Goal: Transaction & Acquisition: Obtain resource

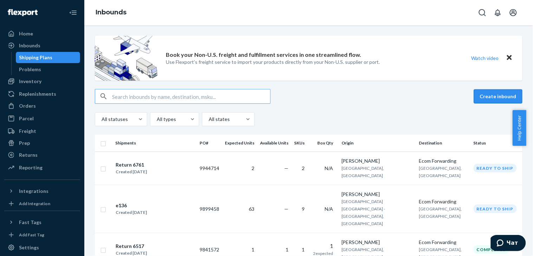
click at [487, 95] on button "Create inbound" at bounding box center [498, 97] width 48 height 14
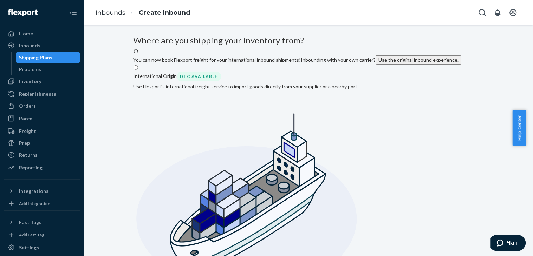
radio input "true"
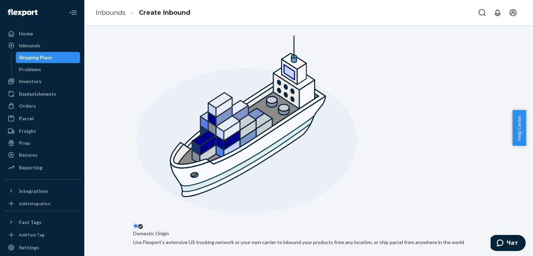
paste input "[PERSON_NAME]"
type input "[PERSON_NAME]"
paste input "Cairnwell, Drum Kinross KY13 0PR [GEOGRAPHIC_DATA]"
type input "Cairnwell, Drum Kinross KY13 0PR [GEOGRAPHIC_DATA]"
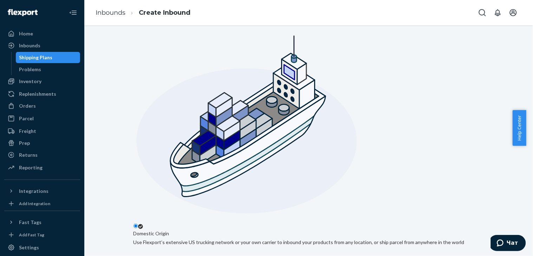
type input "Drum"
type input "[GEOGRAPHIC_DATA]"
type input "KY13 0PR"
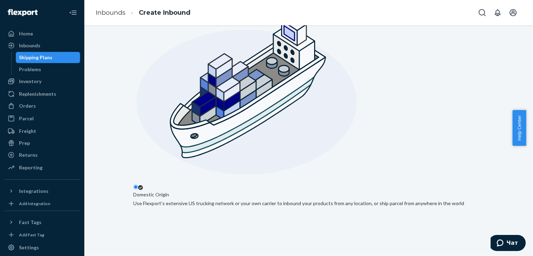
paste input "Cairnwell, Drum"
type input "Cairnwell, Drum"
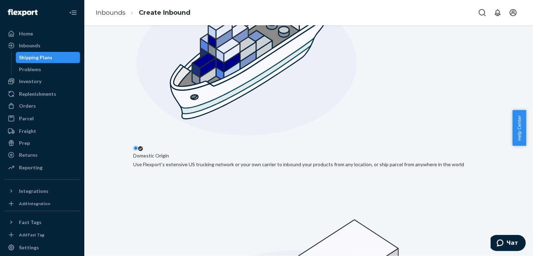
checkbox input "true"
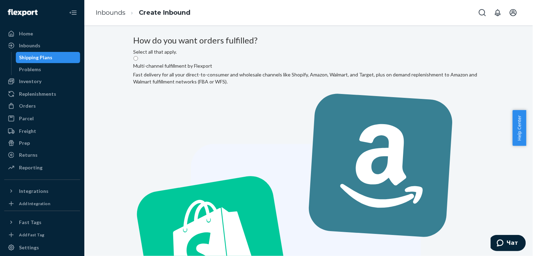
click at [292, 109] on label "Multi-channel fulfillment by Flexport Fast delivery for all your direct-to-cons…" at bounding box center [308, 246] width 350 height 382
click at [138, 61] on input "Multi-channel fulfillment by Flexport Fast delivery for all your direct-to-cons…" at bounding box center [135, 58] width 5 height 5
radio input "true"
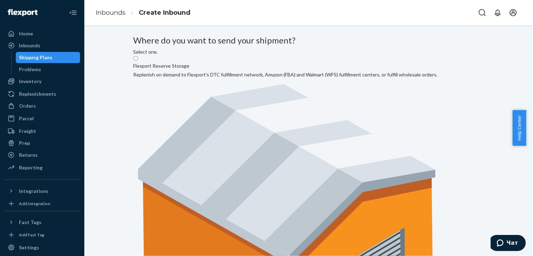
radio input "true"
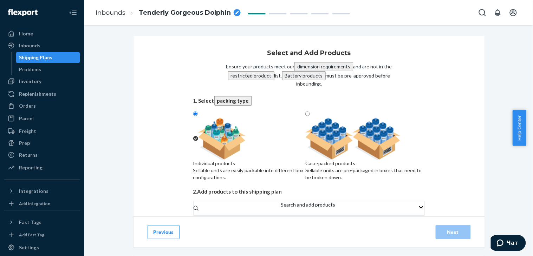
scroll to position [27, 0]
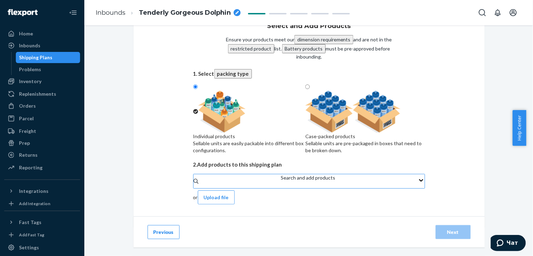
click at [281, 182] on div "Search and add products" at bounding box center [308, 182] width 54 height 14
click at [281, 182] on input "Search and add products" at bounding box center [281, 185] width 1 height 7
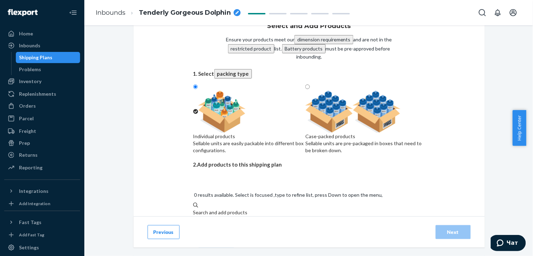
paste input "[PERSON_NAME]-U-5"
type input "[PERSON_NAME]-U-5"
click at [229, 239] on div "[PERSON_NAME] - U - 5" at bounding box center [309, 242] width 232 height 7
click at [218, 216] on input "[PERSON_NAME]-U-5" at bounding box center [205, 219] width 25 height 7
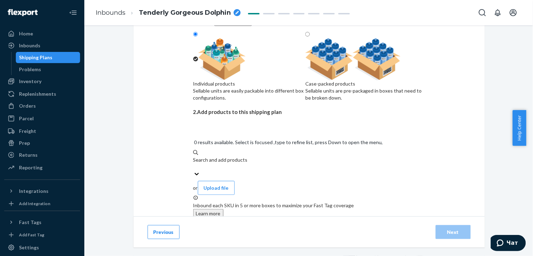
scroll to position [89, 0]
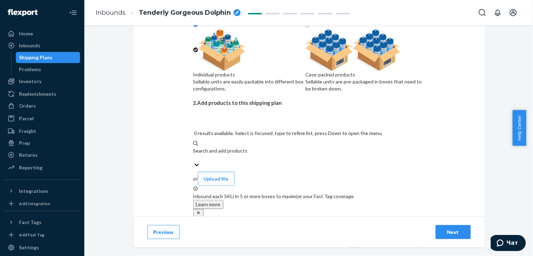
click at [271, 147] on div "Search and add products" at bounding box center [309, 154] width 232 height 14
click at [194, 155] on input "0 results available. Select is focused ,type to refine list, press Down to open…" at bounding box center [193, 158] width 1 height 7
click at [268, 147] on div "Search and add products" at bounding box center [309, 154] width 232 height 14
click at [194, 155] on input "0 results available. Select is focused ,type to refine list, press Down to open…" at bounding box center [193, 158] width 1 height 7
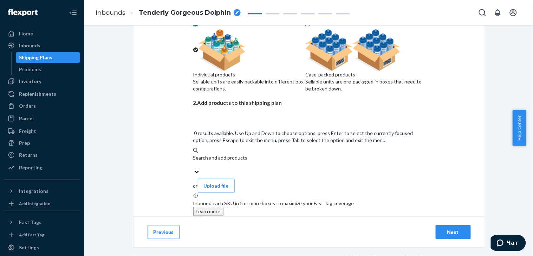
paste input "[PERSON_NAME]-S-3"
type input "[PERSON_NAME]-S-3"
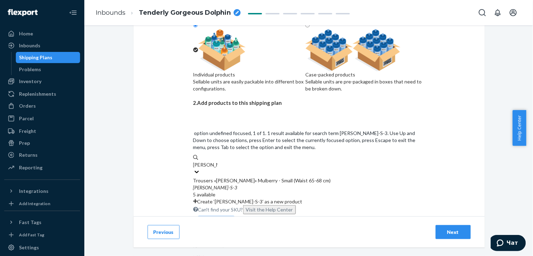
click at [223, 177] on div "Trousers «[PERSON_NAME]» Mulberry - Small (Waist 65-68 cm)" at bounding box center [309, 180] width 232 height 7
click at [217, 162] on input "[PERSON_NAME]-S-3" at bounding box center [205, 165] width 24 height 7
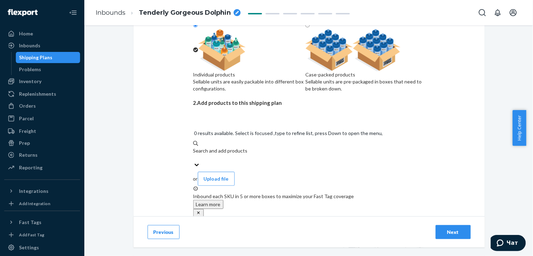
scroll to position [117, 0]
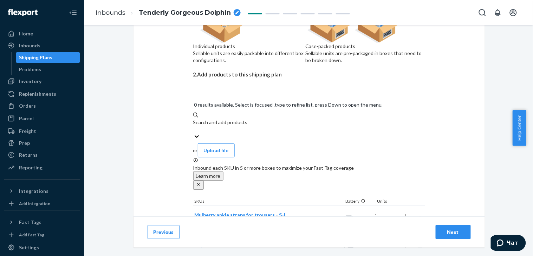
click at [447, 235] on div "Next" at bounding box center [452, 232] width 23 height 7
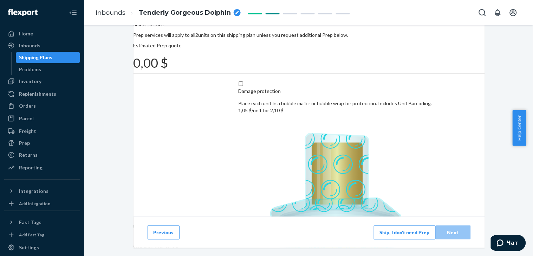
scroll to position [78, 0]
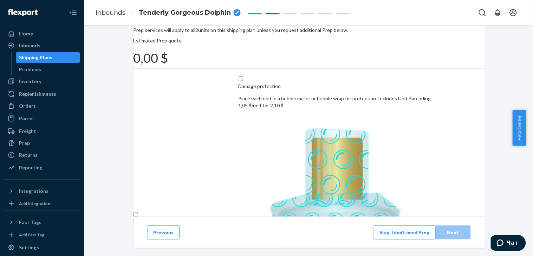
click at [138, 212] on input "Unit barcoding Print and apply a barcode to each individual unit. 0,35 $/unit f…" at bounding box center [135, 214] width 5 height 5
checkbox input "true"
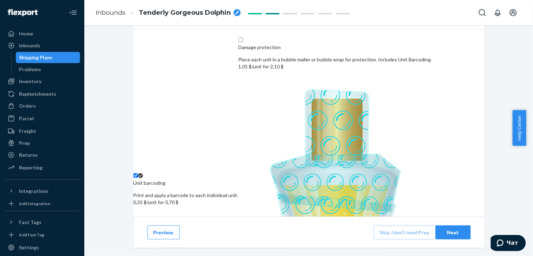
scroll to position [125, 0]
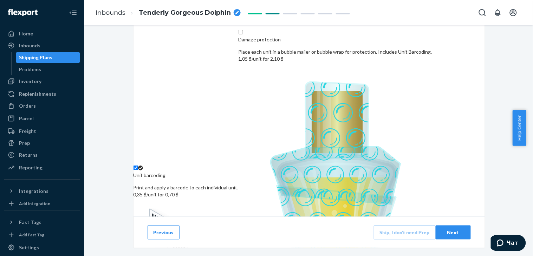
click at [447, 231] on div "Next" at bounding box center [452, 232] width 23 height 7
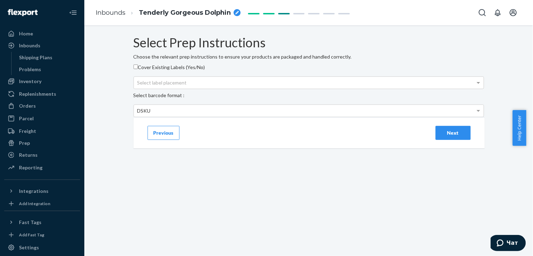
click at [452, 137] on div "Next" at bounding box center [452, 133] width 23 height 7
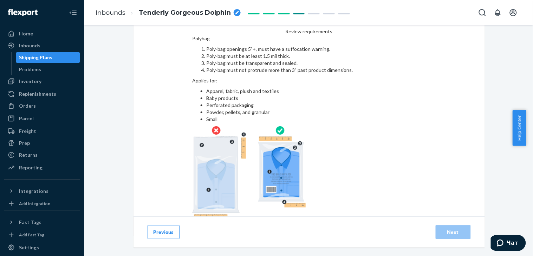
scroll to position [47, 0]
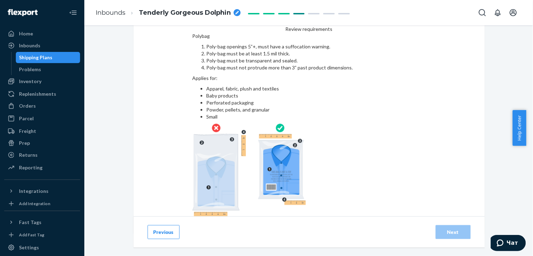
click at [192, 217] on input "checkbox" at bounding box center [309, 225] width 234 height 17
checkbox input "true"
click at [447, 229] on div "Next" at bounding box center [452, 232] width 23 height 7
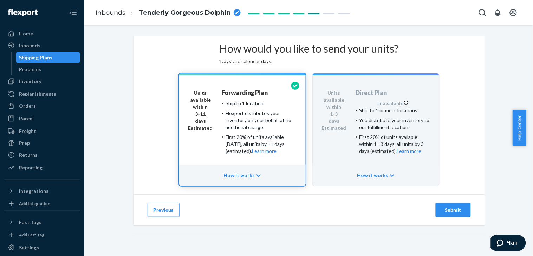
scroll to position [46, 0]
click at [449, 212] on div "Submit" at bounding box center [452, 210] width 23 height 7
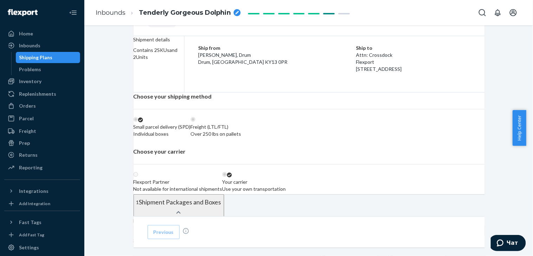
radio input "true"
radio input "false"
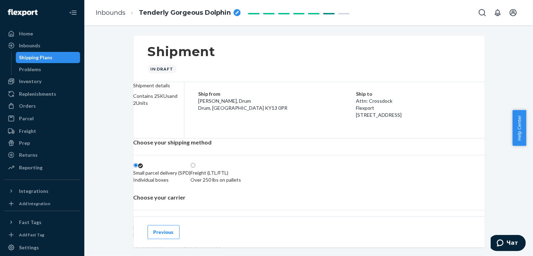
click at [236, 10] on div "breadcrumbs" at bounding box center [237, 12] width 7 height 7
drag, startPoint x: 203, startPoint y: 11, endPoint x: 141, endPoint y: 16, distance: 62.0
click at [141, 16] on input "Tenderly Gorgeous Dolphin" at bounding box center [174, 12] width 70 height 11
type input "Return 6744"
click at [244, 41] on div "Shipment In draft" at bounding box center [308, 59] width 351 height 46
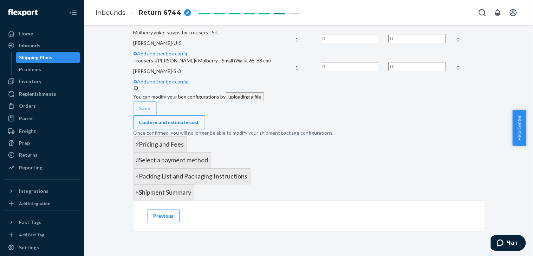
scroll to position [273, 0]
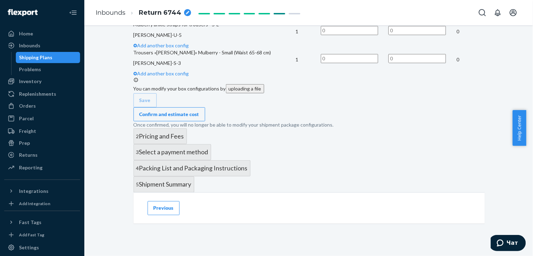
click at [286, 10] on div "One SKU per box" at bounding box center [309, 4] width 350 height 12
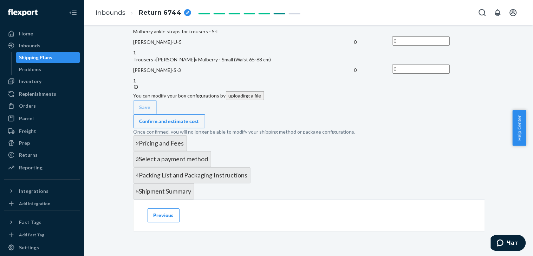
scroll to position [429, 0]
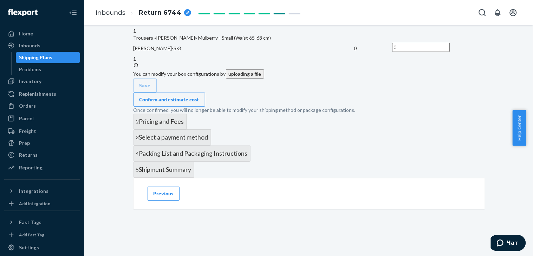
click at [417, 24] on input "text" at bounding box center [421, 19] width 58 height 9
type input "1"
drag, startPoint x: 419, startPoint y: 99, endPoint x: 411, endPoint y: 102, distance: 8.1
click at [412, 52] on input "text" at bounding box center [421, 47] width 58 height 9
type input "1"
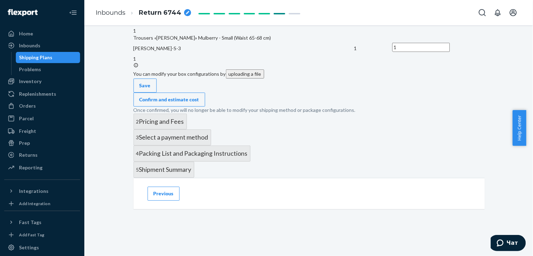
click at [444, 63] on td "1" at bounding box center [438, 48] width 92 height 28
click at [199, 103] on div "Confirm and estimate cost" at bounding box center [169, 99] width 60 height 7
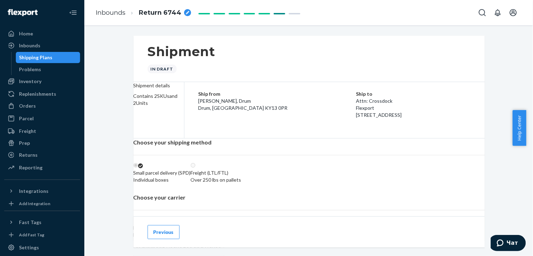
scroll to position [117, 0]
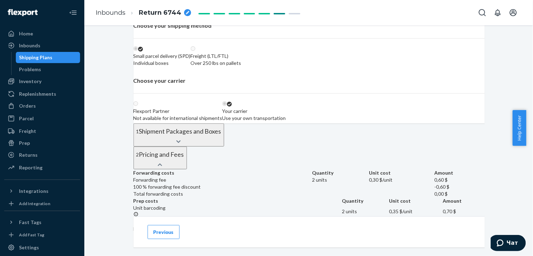
click at [156, 230] on button "Previous" at bounding box center [163, 232] width 32 height 14
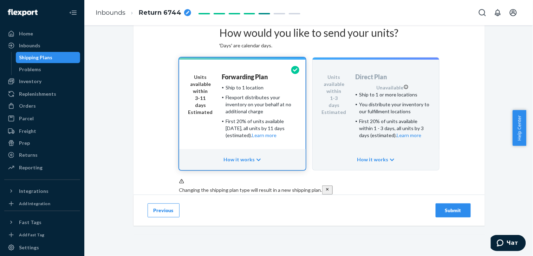
click at [157, 218] on button "Previous" at bounding box center [163, 211] width 32 height 14
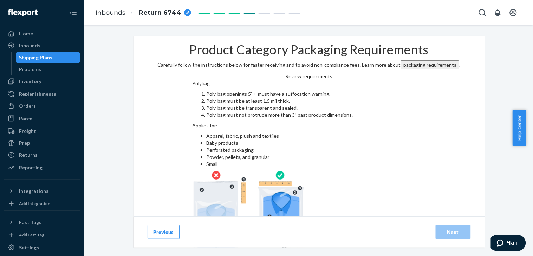
click at [160, 233] on button "Previous" at bounding box center [163, 232] width 32 height 14
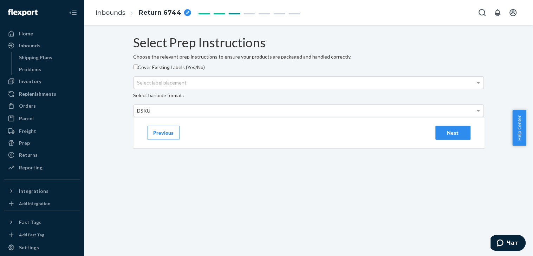
click at [158, 140] on button "Previous" at bounding box center [163, 133] width 32 height 14
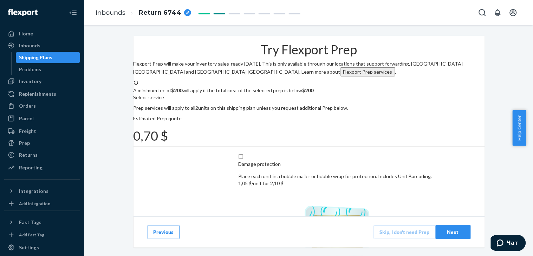
scroll to position [39, 0]
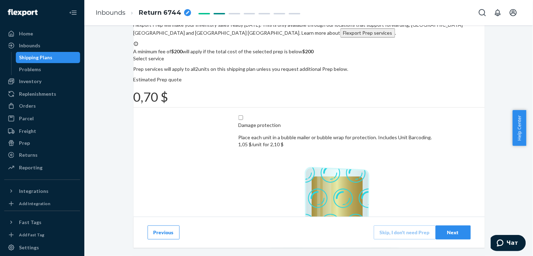
click at [138, 251] on input "Unit barcoding Print and apply a barcode to each individual unit. 0,35 $/unit f…" at bounding box center [135, 253] width 5 height 5
checkbox input "false"
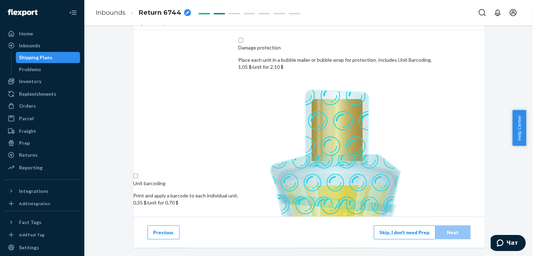
scroll to position [117, 0]
click at [391, 232] on button "Skip, I don't need Prep" at bounding box center [405, 232] width 62 height 14
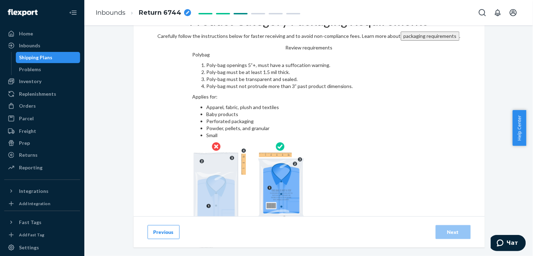
scroll to position [47, 0]
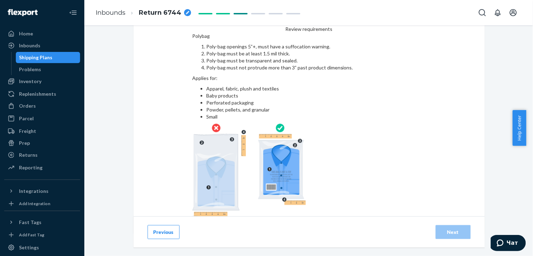
click at [192, 217] on input "checkbox" at bounding box center [309, 225] width 234 height 17
checkbox input "true"
click at [443, 229] on div "Next" at bounding box center [452, 232] width 23 height 7
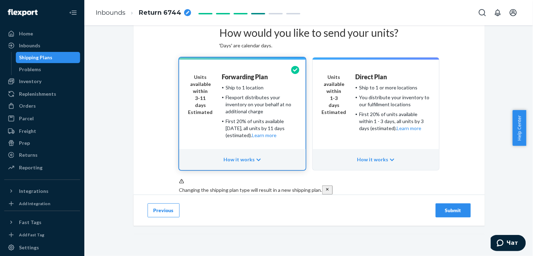
scroll to position [63, 0]
click at [441, 209] on div "Submit" at bounding box center [452, 210] width 23 height 7
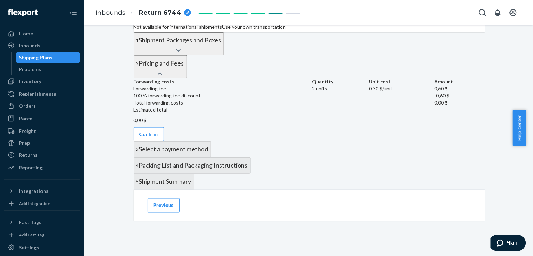
scroll to position [156, 0]
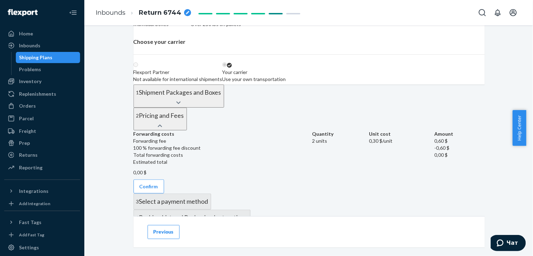
click at [221, 107] on div at bounding box center [178, 103] width 85 height 7
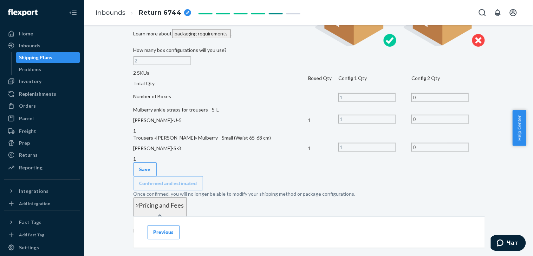
scroll to position [351, 0]
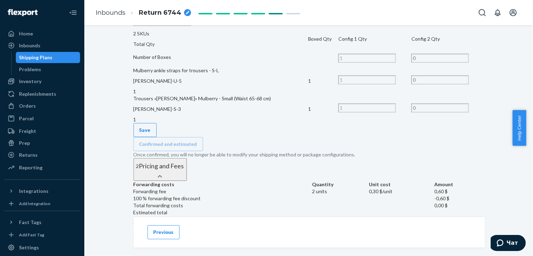
click at [191, 26] on input "2" at bounding box center [162, 21] width 58 height 9
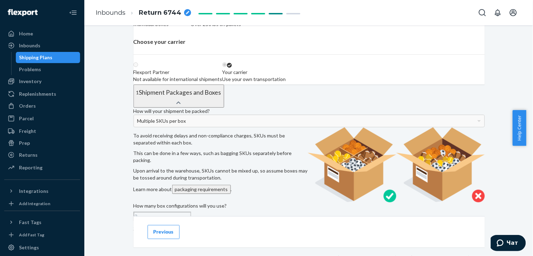
scroll to position [0, 0]
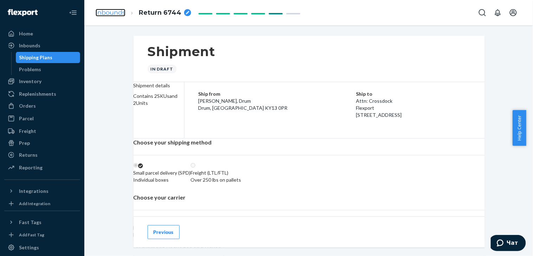
click at [114, 12] on link "Inbounds" at bounding box center [111, 13] width 30 height 8
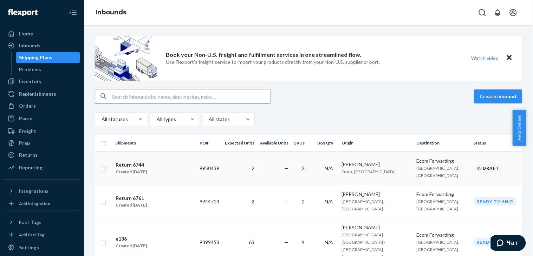
click at [103, 169] on div "Book your Non-U.S. freight and fulfillment services in one streamlined flow. Us…" at bounding box center [308, 140] width 448 height 231
click at [101, 168] on input "checkbox" at bounding box center [103, 168] width 6 height 7
click at [451, 97] on div "Delete" at bounding box center [450, 96] width 23 height 7
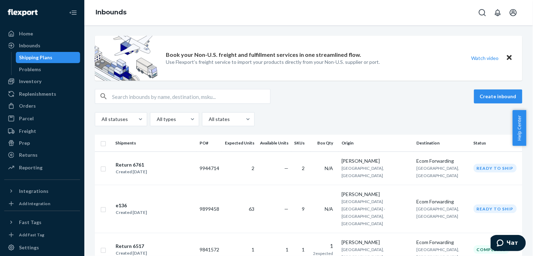
checkbox input "false"
click at [487, 94] on button "Create inbound" at bounding box center [498, 97] width 48 height 14
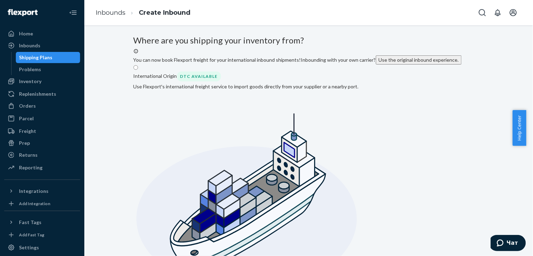
radio input "true"
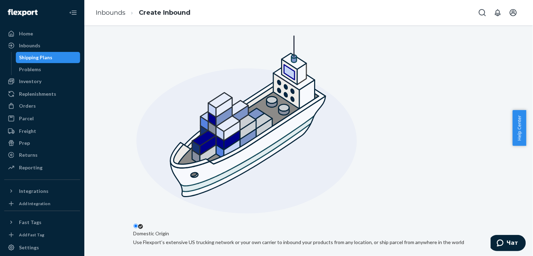
paste input "[PERSON_NAME]"
type input "[PERSON_NAME]"
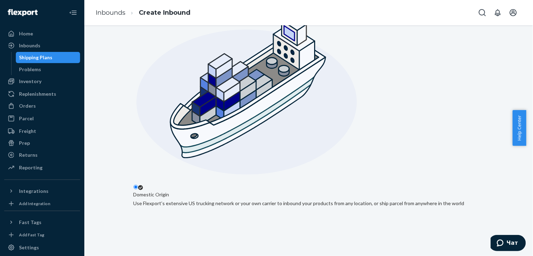
paste input "Cairnwell, Drum Kinross KY13 0PR [GEOGRAPHIC_DATA]"
type input "Cairnwell, Drum Kinross KY13 0PR [GEOGRAPHIC_DATA]"
type input "Drum"
type input "[GEOGRAPHIC_DATA]"
type input "KY13 0PR"
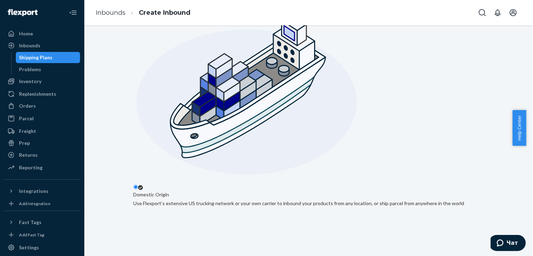
paste input "Cairnwell, Drum"
type input "Cairnwell, Drum"
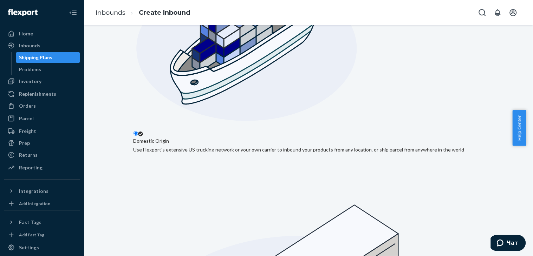
scroll to position [171, 0]
checkbox input "true"
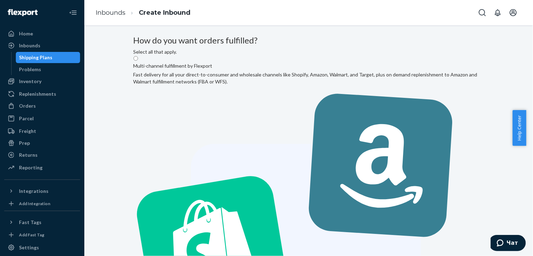
click at [290, 111] on label "Multi-channel fulfillment by Flexport Fast delivery for all your direct-to-cons…" at bounding box center [308, 246] width 350 height 382
click at [138, 61] on input "Multi-channel fulfillment by Flexport Fast delivery for all your direct-to-cons…" at bounding box center [135, 58] width 5 height 5
radio input "true"
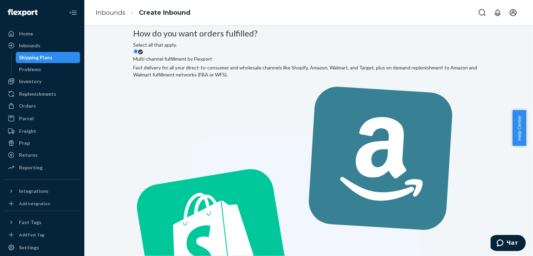
scroll to position [7, 0]
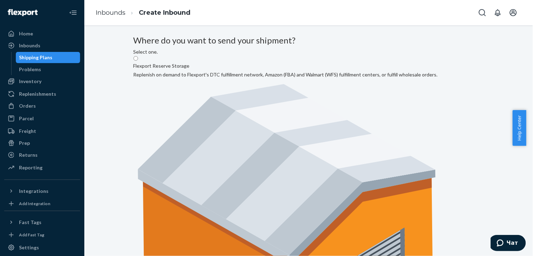
radio input "true"
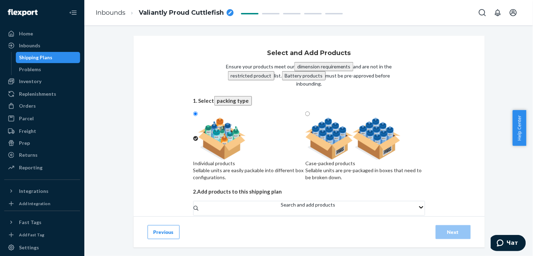
scroll to position [27, 0]
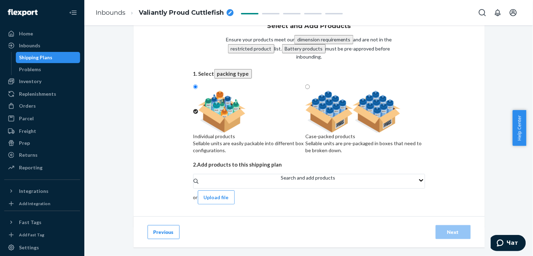
click at [281, 187] on div "Search and add products" at bounding box center [308, 182] width 54 height 14
click at [281, 187] on input "Search and add products" at bounding box center [281, 185] width 1 height 7
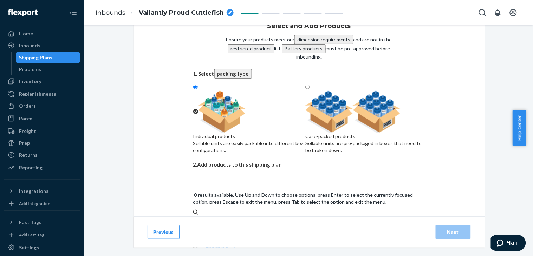
click at [248, 216] on div "Search and add products" at bounding box center [309, 219] width 232 height 7
click at [194, 223] on input "0 results available. Use Up and Down to choose options, press Enter to select t…" at bounding box center [193, 226] width 1 height 7
paste input "[PERSON_NAME]-U-5"
type input "[PERSON_NAME]-U-5"
click at [248, 239] on div "Mulberry ankle straps for trousers - [PERSON_NAME] - U - 5 12 available" at bounding box center [309, 249] width 232 height 21
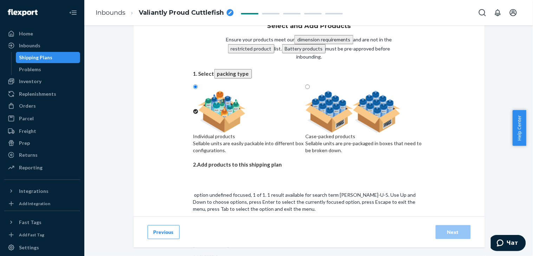
click at [218, 223] on input "[PERSON_NAME]-U-5" at bounding box center [205, 226] width 25 height 7
click at [262, 209] on div "Search and add products" at bounding box center [309, 224] width 232 height 30
click at [194, 223] on input "0 results available. Use Up and Down to choose options, press Enter to select t…" at bounding box center [193, 226] width 1 height 7
paste input "[PERSON_NAME]-S-3"
type input "[PERSON_NAME]-S-3"
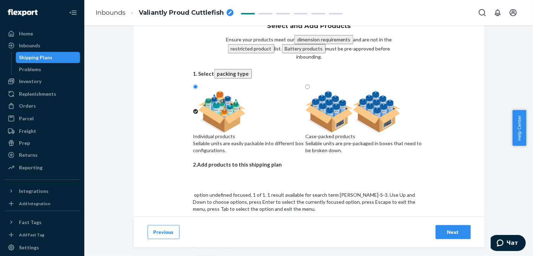
click at [247, 239] on div "Trousers «[PERSON_NAME]» Mulberry - Small (Waist 65-68 cm)" at bounding box center [309, 242] width 232 height 7
click at [217, 223] on input "[PERSON_NAME]-S-3" at bounding box center [205, 226] width 24 height 7
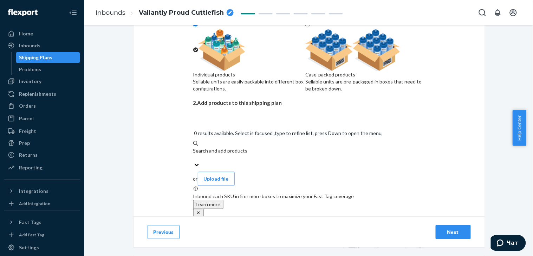
scroll to position [117, 0]
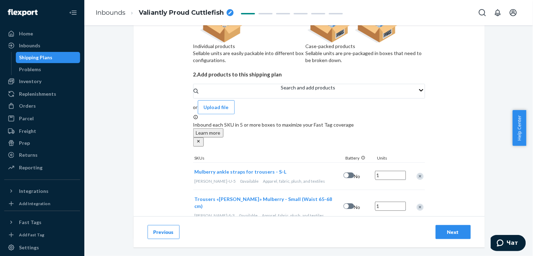
click at [447, 234] on div "Next" at bounding box center [452, 232] width 23 height 7
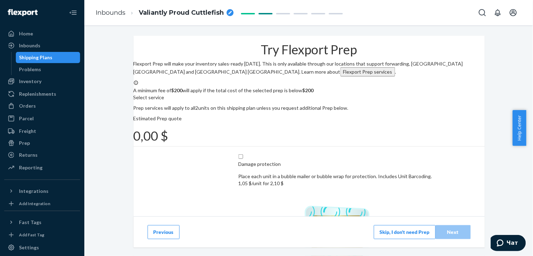
scroll to position [78, 0]
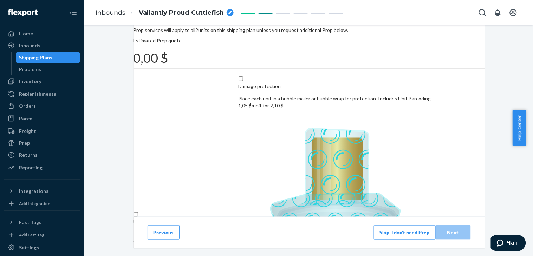
click at [395, 232] on button "Skip, I don't need Prep" at bounding box center [405, 232] width 62 height 14
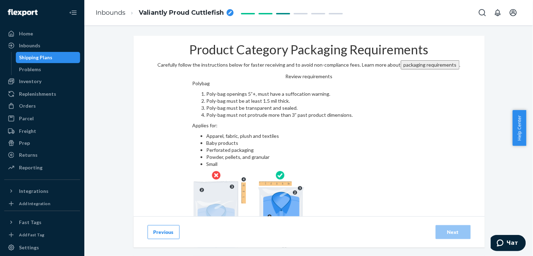
scroll to position [47, 0]
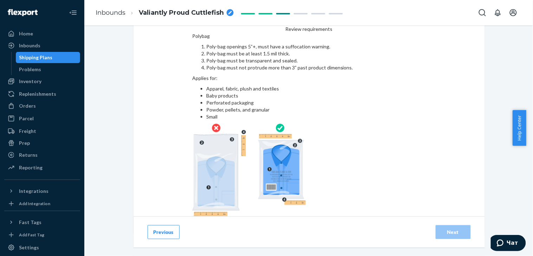
click at [192, 217] on input "checkbox" at bounding box center [309, 225] width 234 height 17
checkbox input "true"
click at [228, 13] on div "breadcrumbs" at bounding box center [230, 12] width 7 height 7
drag, startPoint x: 158, startPoint y: 22, endPoint x: 138, endPoint y: 20, distance: 20.1
click at [138, 20] on ol "Inbounds Valiantly Proud Cuttlefish" at bounding box center [157, 12] width 135 height 22
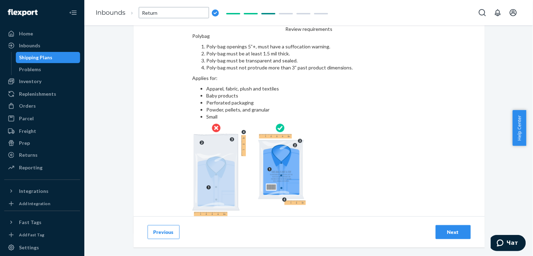
type input "Return"
click at [168, 9] on div "breadcrumbs" at bounding box center [167, 12] width 7 height 7
type input "Return 6744"
click at [286, 33] on div "Review requirements" at bounding box center [309, 29] width 47 height 7
click at [441, 229] on div "Next" at bounding box center [452, 232] width 23 height 7
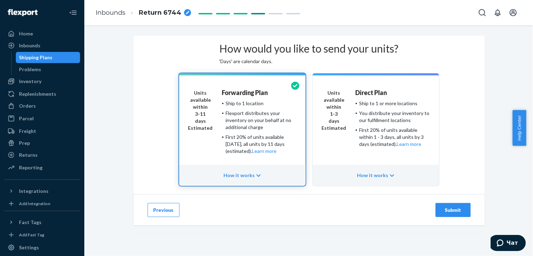
scroll to position [44, 0]
click at [448, 210] on div "Submit" at bounding box center [452, 210] width 23 height 7
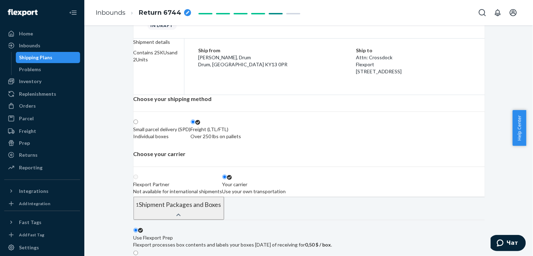
scroll to position [19, 0]
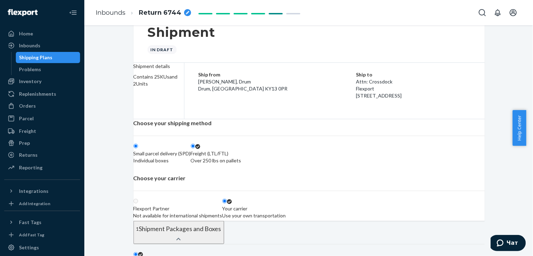
radio input "true"
radio input "false"
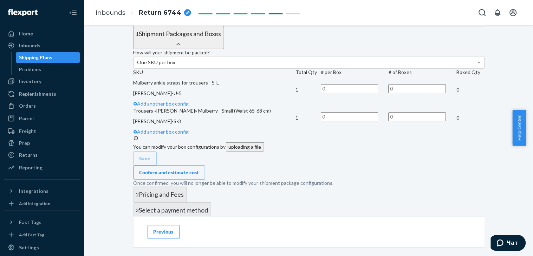
scroll to position [254, 0]
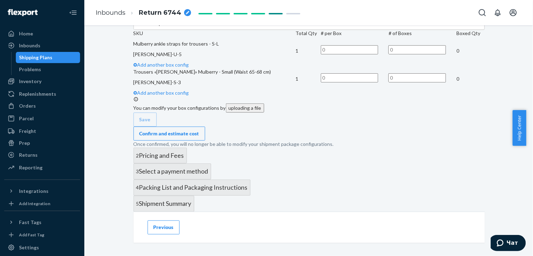
click at [300, 29] on div "One SKU per box" at bounding box center [309, 24] width 350 height 12
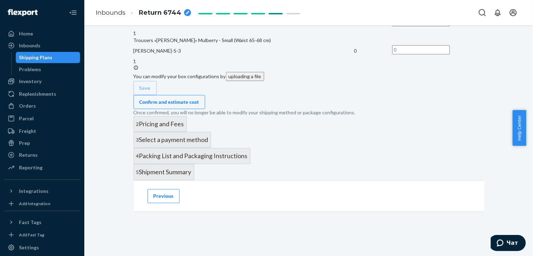
scroll to position [448, 0]
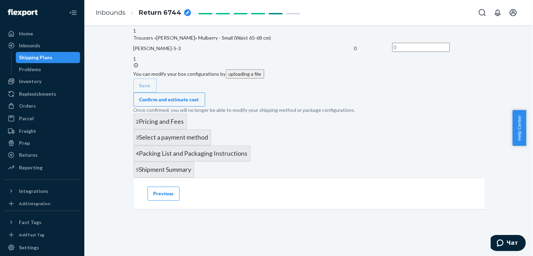
click at [199, 103] on div "Confirm and estimate cost" at bounding box center [169, 99] width 60 height 7
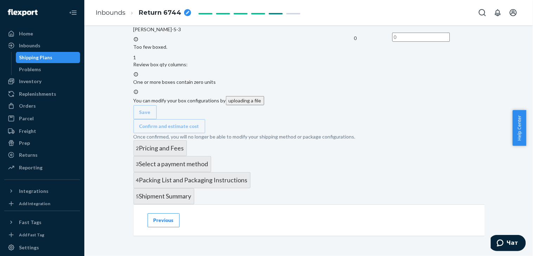
scroll to position [423, 0]
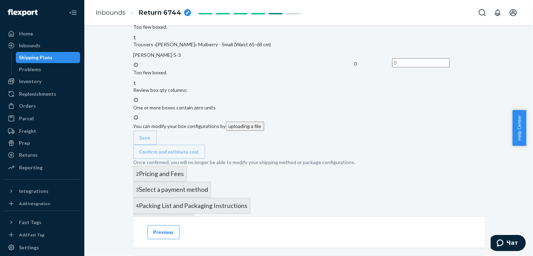
drag, startPoint x: 418, startPoint y: 82, endPoint x: 411, endPoint y: 83, distance: 7.1
click at [411, 22] on input "text" at bounding box center [421, 17] width 58 height 9
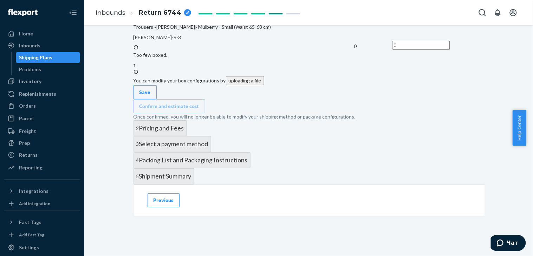
type input "1"
click at [413, 50] on input "text" at bounding box center [421, 45] width 58 height 9
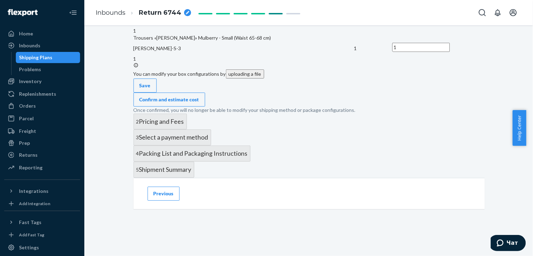
type input "1"
click at [448, 63] on td "1" at bounding box center [438, 48] width 92 height 28
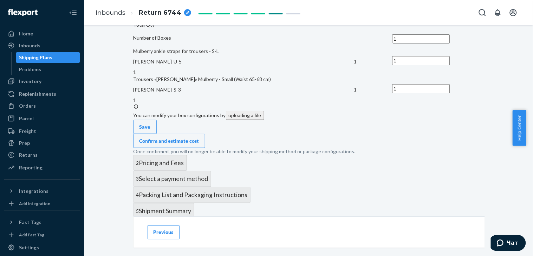
scroll to position [384, 0]
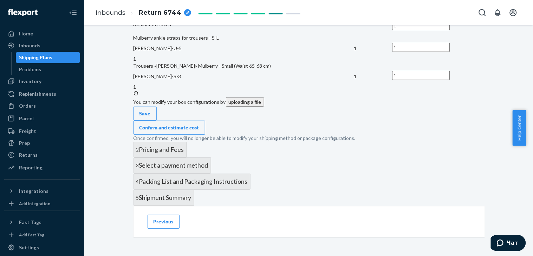
click at [199, 131] on div "Confirm and estimate cost" at bounding box center [169, 127] width 60 height 7
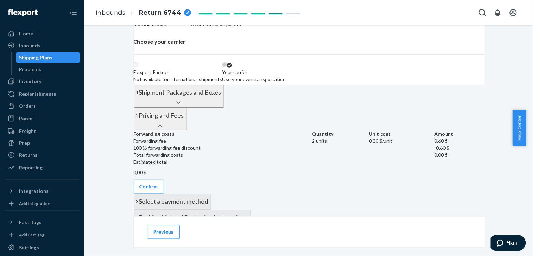
scroll to position [195, 0]
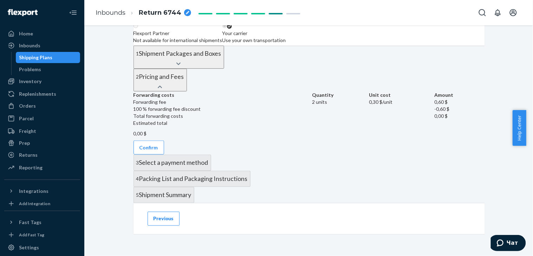
click at [181, 66] on icon at bounding box center [178, 63] width 4 height 5
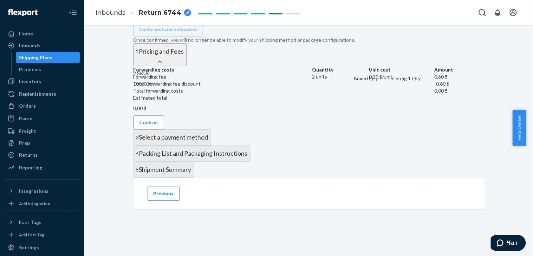
scroll to position [579, 0]
click at [164, 130] on button "Confirm" at bounding box center [148, 123] width 31 height 14
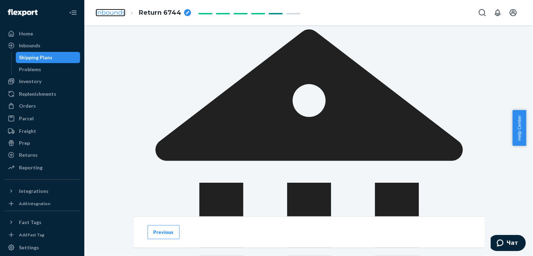
click at [114, 13] on link "Inbounds" at bounding box center [111, 13] width 30 height 8
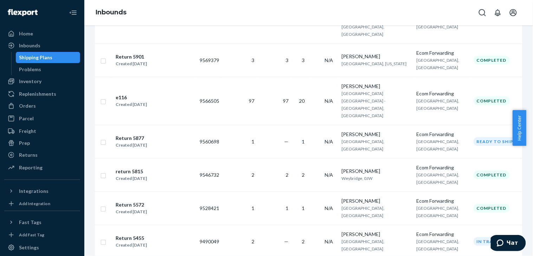
scroll to position [39, 0]
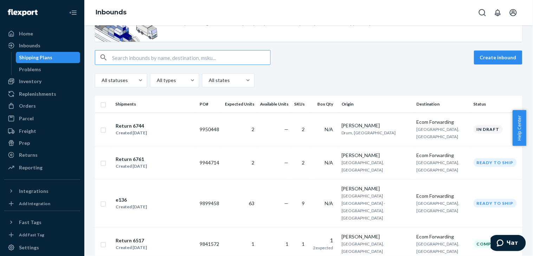
click at [123, 159] on div "Book your Non-U.S. freight and fulfillment services in one streamlined flow. Us…" at bounding box center [308, 140] width 448 height 231
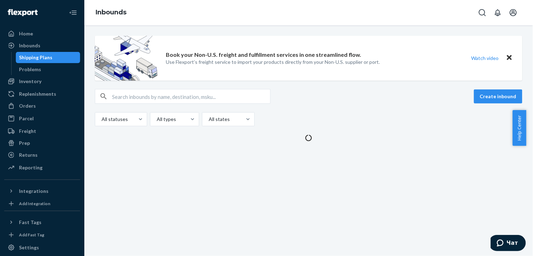
scroll to position [0, 0]
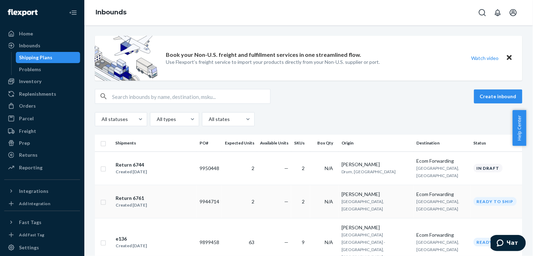
click at [129, 197] on div "Return 6761" at bounding box center [131, 198] width 31 height 7
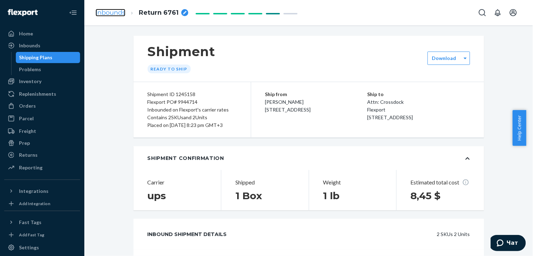
click at [110, 12] on link "Inbounds" at bounding box center [111, 13] width 30 height 8
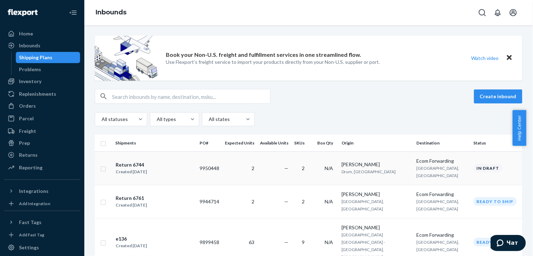
click at [127, 165] on div "Return 6744" at bounding box center [131, 165] width 31 height 7
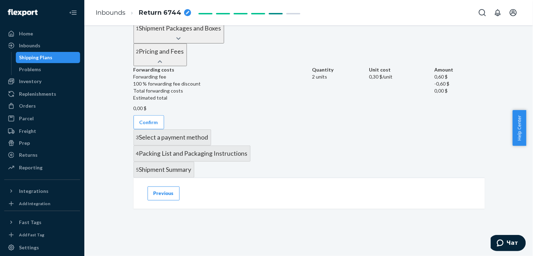
scroll to position [338, 0]
click at [164, 116] on button "Confirm" at bounding box center [148, 123] width 31 height 14
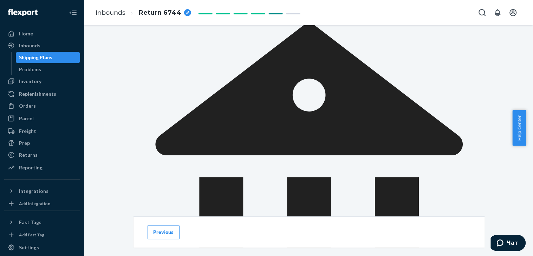
drag, startPoint x: 199, startPoint y: 101, endPoint x: 272, endPoint y: 121, distance: 75.6
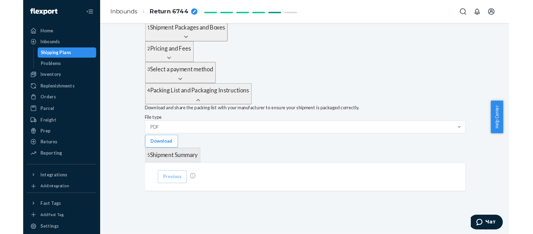
scroll to position [324, 0]
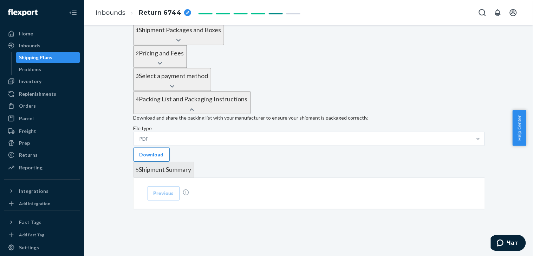
click at [170, 148] on button "Download" at bounding box center [151, 155] width 36 height 14
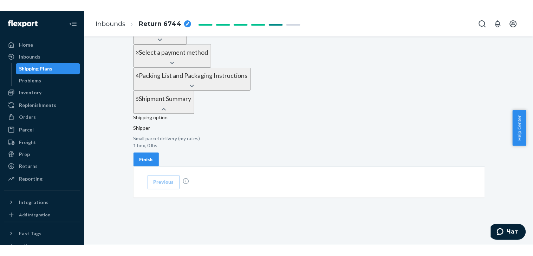
scroll to position [321, 0]
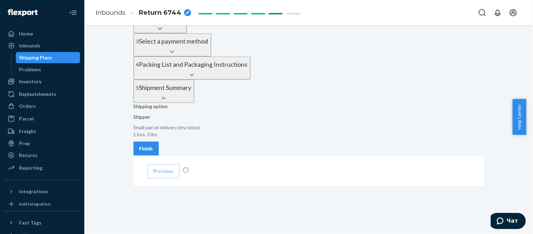
click at [153, 145] on div "Finish" at bounding box center [145, 148] width 13 height 7
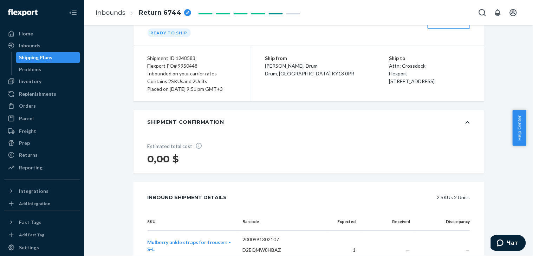
scroll to position [0, 0]
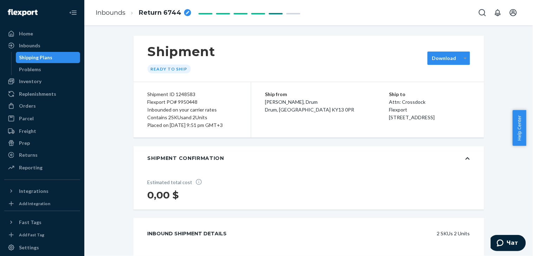
click at [461, 61] on div at bounding box center [465, 58] width 9 height 11
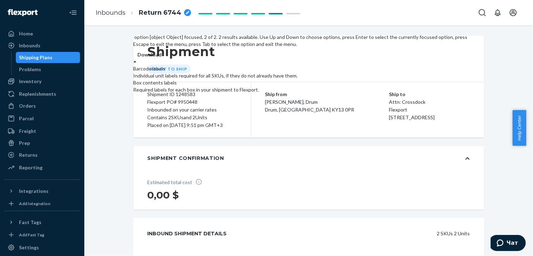
click at [461, 86] on div "Box contents labels" at bounding box center [301, 82] width 336 height 7
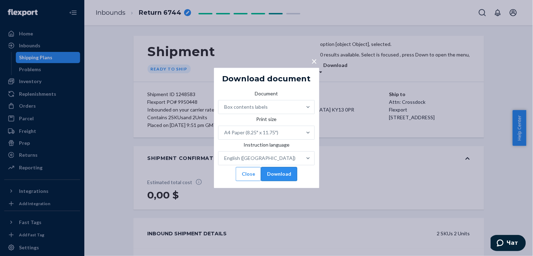
click at [282, 180] on button "Download" at bounding box center [279, 175] width 36 height 14
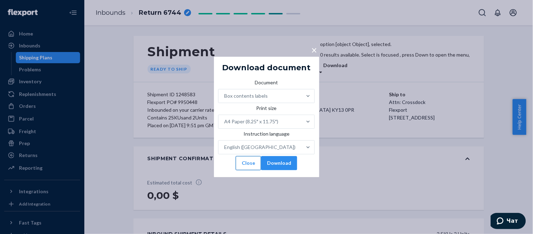
click at [239, 169] on button "Close" at bounding box center [248, 163] width 25 height 14
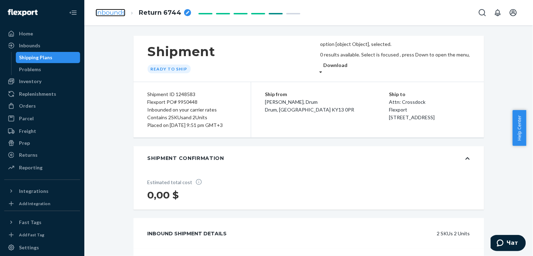
click at [106, 13] on link "Inbounds" at bounding box center [111, 13] width 30 height 8
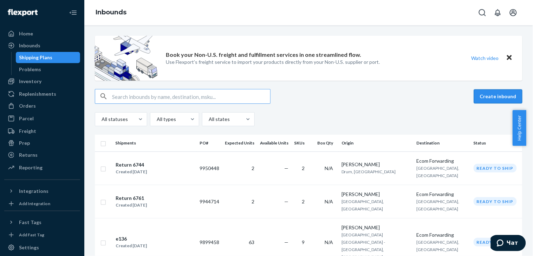
click at [497, 96] on button "Create inbound" at bounding box center [498, 97] width 48 height 14
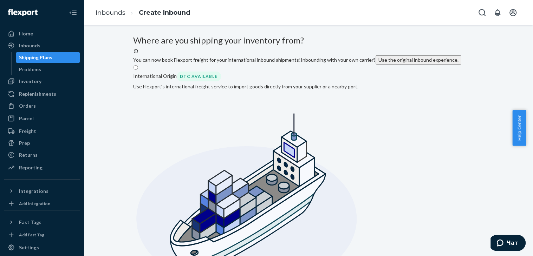
radio input "true"
paste input "[PERSON_NAME]-S-3"
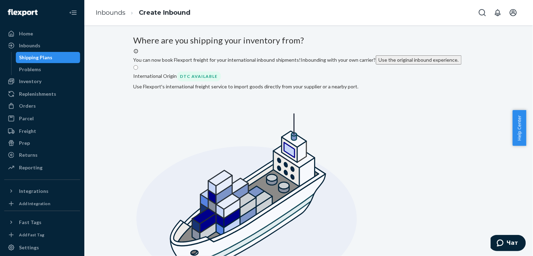
paste input "[PERSON_NAME]"
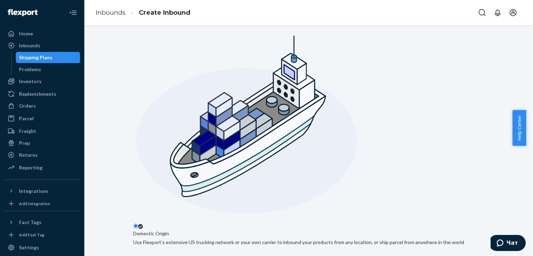
type input "[PERSON_NAME]"
paste input "[PERSON_NAME]"
type input "O"
paste input "[STREET_ADDRESS][PERSON_NAME]"
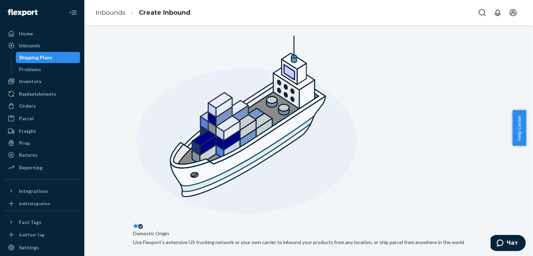
type input "20 [PERSON_NAME] Dr"
type input "[GEOGRAPHIC_DATA]"
type input "S12 3LE"
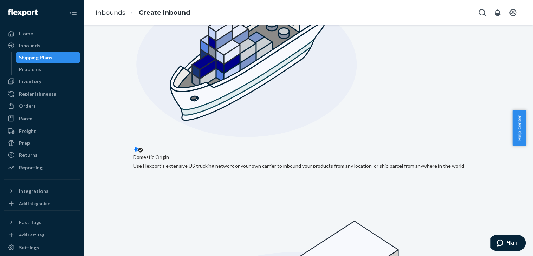
scroll to position [156, 0]
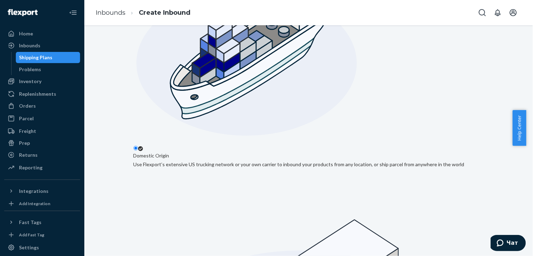
checkbox input "true"
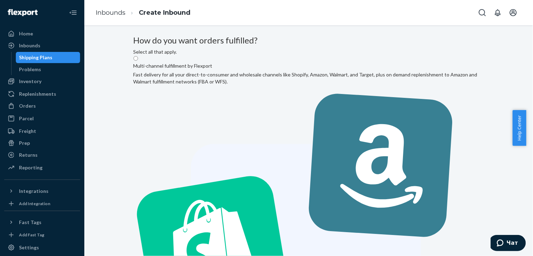
click at [293, 111] on label "Multi-channel fulfillment by Flexport Fast delivery for all your direct-to-cons…" at bounding box center [308, 246] width 350 height 382
click at [138, 61] on input "Multi-channel fulfillment by Flexport Fast delivery for all your direct-to-cons…" at bounding box center [135, 58] width 5 height 5
radio input "true"
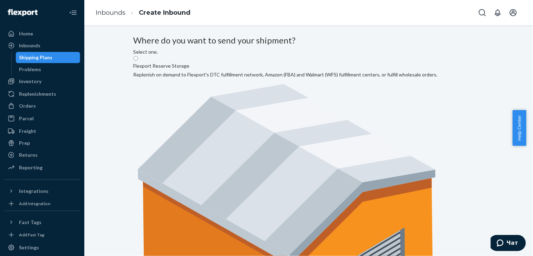
drag, startPoint x: 462, startPoint y: 108, endPoint x: 374, endPoint y: 157, distance: 100.8
radio input "true"
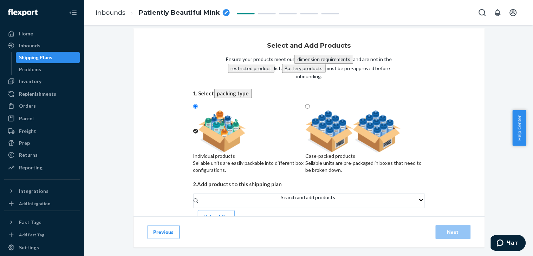
scroll to position [27, 0]
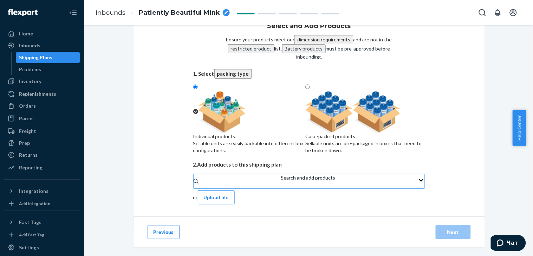
click at [281, 189] on div "Search and add products" at bounding box center [308, 182] width 54 height 14
click at [281, 189] on input "Search and add products" at bounding box center [281, 185] width 1 height 7
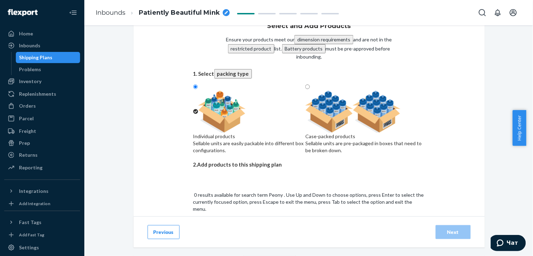
type input "Peony S"
click at [211, 223] on input "Peony S" at bounding box center [202, 226] width 18 height 7
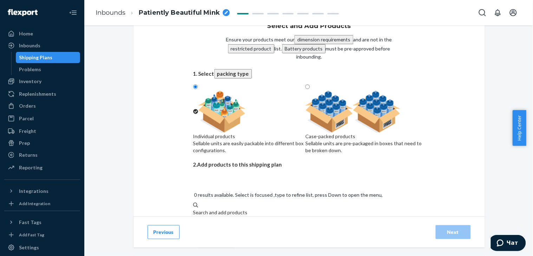
click at [311, 209] on div "Search and add products" at bounding box center [309, 216] width 232 height 14
click at [194, 216] on input "0 results available. Select is focused ,type to refine list, press Down to open…" at bounding box center [193, 219] width 1 height 7
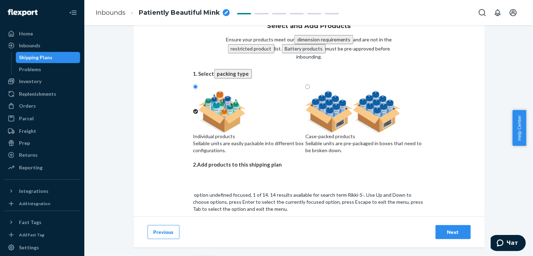
type input "Rikki-S-2"
click at [258, 239] on div "Skirt «Rikki» Red - Small (Waist 64-67cm)" at bounding box center [309, 242] width 232 height 7
click at [214, 223] on input "Rikki-S-2" at bounding box center [203, 226] width 20 height 7
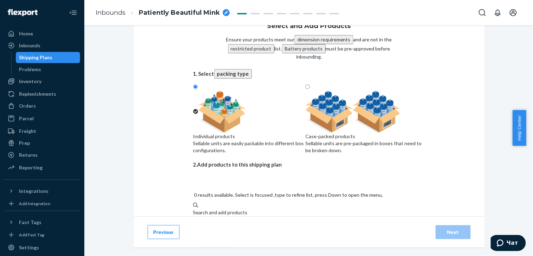
click at [263, 209] on div "Search and add products" at bounding box center [309, 216] width 232 height 14
click at [194, 216] on input "0 results available. Select is focused ,type to refine list, press Down to open…" at bounding box center [193, 219] width 1 height 7
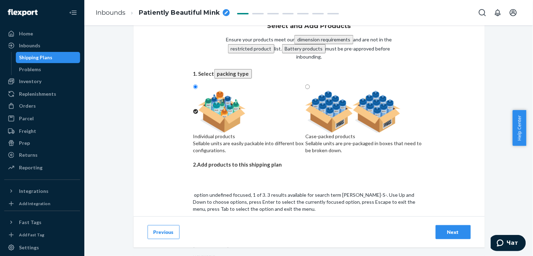
type input "[PERSON_NAME]-S-2"
click at [231, 239] on div "Bodysuit «[PERSON_NAME]» Red (S)" at bounding box center [309, 242] width 232 height 7
click at [217, 223] on input "[PERSON_NAME]-S-2" at bounding box center [205, 226] width 24 height 7
click at [271, 216] on div "Search and add products" at bounding box center [309, 223] width 232 height 14
click at [194, 223] on input "0 results available. Use Up and Down to choose options, press Enter to select t…" at bounding box center [193, 226] width 1 height 7
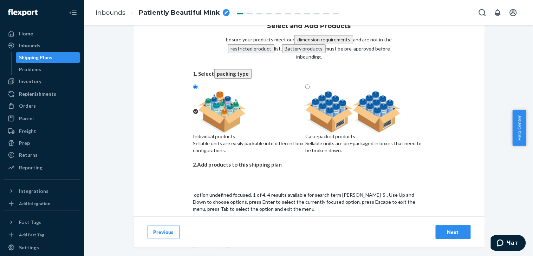
type input "[PERSON_NAME]-S-2"
click at [229, 239] on div "Sleeves « [PERSON_NAME] » Red ( S ( 24 ,5-25,5cm)) [PERSON_NAME] - S - 2" at bounding box center [309, 246] width 232 height 14
click at [216, 223] on input "[PERSON_NAME]-S-2" at bounding box center [204, 226] width 22 height 7
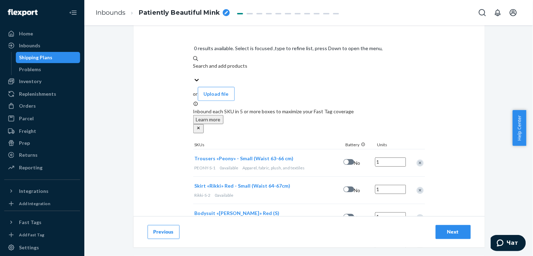
scroll to position [175, 0]
click at [450, 230] on div "Next" at bounding box center [452, 232] width 23 height 7
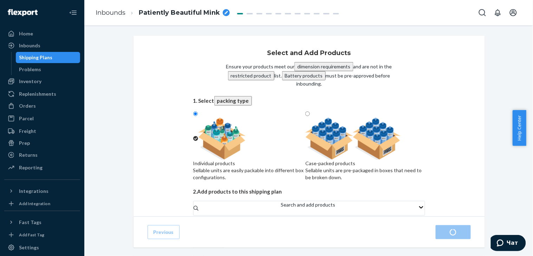
click at [224, 13] on icon "breadcrumbs" at bounding box center [226, 13] width 4 height 4
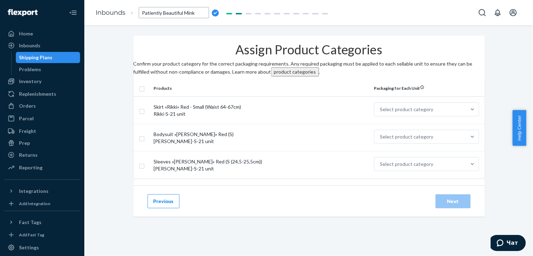
drag, startPoint x: 164, startPoint y: 13, endPoint x: 139, endPoint y: 9, distance: 25.3
click at [139, 9] on input "Patiently Beautiful Mink" at bounding box center [174, 12] width 70 height 11
type input "Return 6819"
click at [150, 62] on div "Assign Product Categories Confirm your product category for the correct packagi…" at bounding box center [308, 111] width 351 height 150
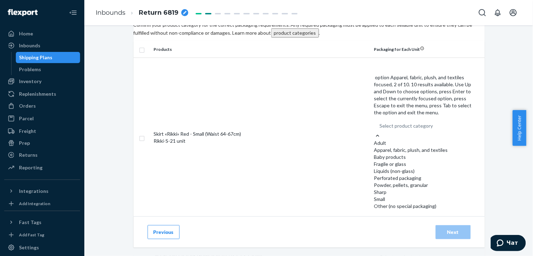
click at [390, 147] on div "Apparel, fabric, plush, and textiles" at bounding box center [426, 150] width 105 height 7
click at [433, 123] on input "option Apparel, fabric, plush, and textiles focused, 2 of 10. 10 results availa…" at bounding box center [433, 126] width 1 height 7
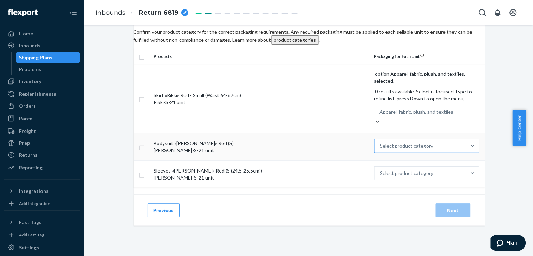
click at [390, 143] on div "Select product category" at bounding box center [406, 146] width 53 height 7
click at [433, 143] on input "Select product category" at bounding box center [433, 146] width 1 height 7
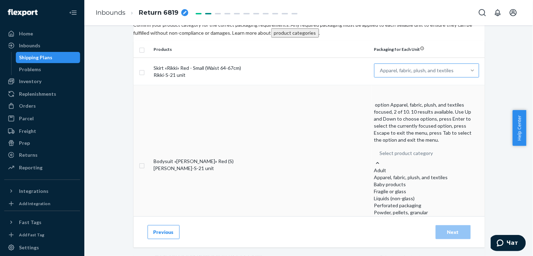
click at [390, 174] on div "Apparel, fabric, plush, and textiles" at bounding box center [426, 177] width 105 height 7
click at [433, 150] on input "option Apparel, fabric, plush, and textiles focused, 2 of 10. 10 results availa…" at bounding box center [433, 153] width 1 height 7
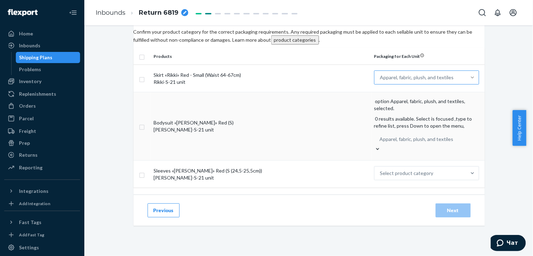
click at [390, 167] on div "Select product category" at bounding box center [420, 173] width 92 height 13
click at [433, 170] on input "Select product category" at bounding box center [433, 173] width 1 height 7
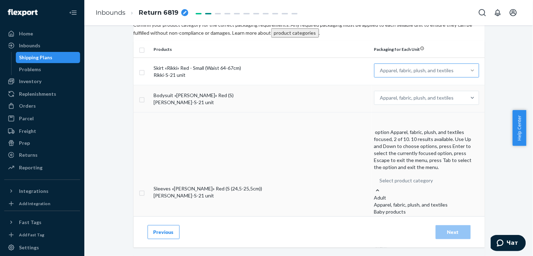
click at [387, 202] on div "Apparel, fabric, plush, and textiles" at bounding box center [426, 205] width 105 height 7
click at [433, 177] on input "option Apparel, fabric, plush, and textiles focused, 2 of 10. 10 results availa…" at bounding box center [433, 180] width 1 height 7
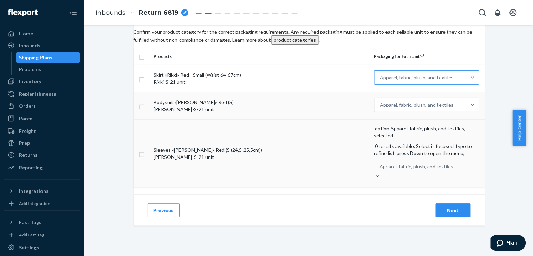
click at [445, 207] on div "Next" at bounding box center [452, 210] width 23 height 7
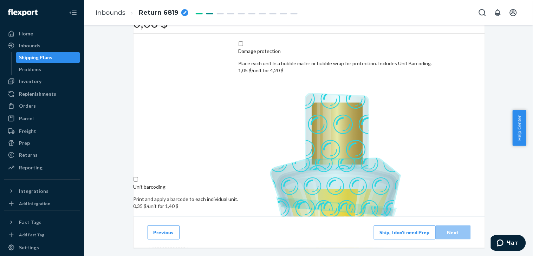
scroll to position [117, 0]
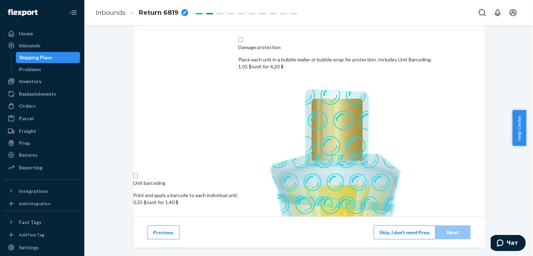
click at [396, 230] on button "Skip, I don't need Prep" at bounding box center [405, 232] width 62 height 14
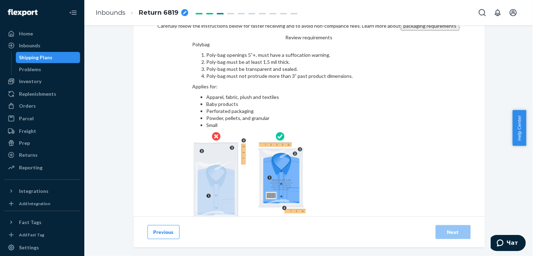
scroll to position [47, 0]
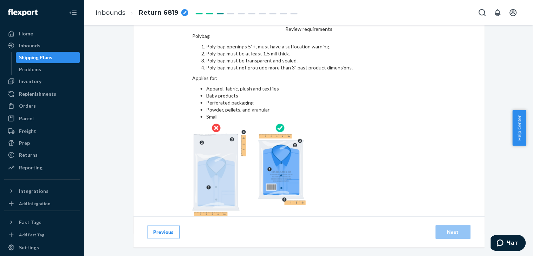
click at [192, 217] on input "checkbox" at bounding box center [309, 225] width 234 height 17
checkbox input "true"
drag, startPoint x: 448, startPoint y: 225, endPoint x: 339, endPoint y: 208, distance: 111.3
click at [448, 229] on div "Next" at bounding box center [452, 232] width 23 height 7
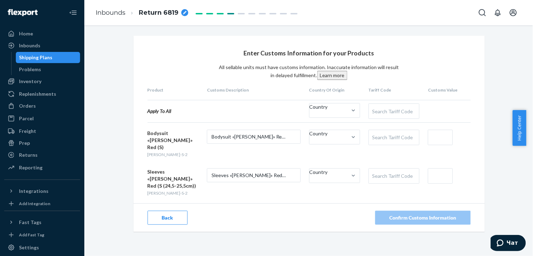
click at [395, 134] on div "Search Tariff Code" at bounding box center [394, 137] width 50 height 15
type input "6104"
type input "611430"
type input "bodysuit"
click at [388, 134] on div "Search Tariff Code" at bounding box center [394, 137] width 50 height 15
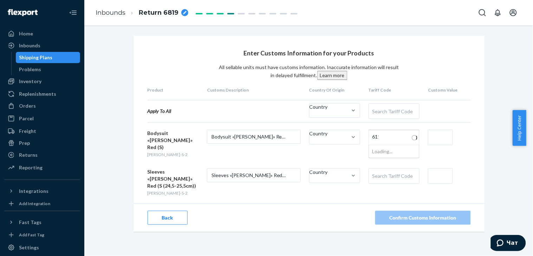
type input "6114"
type input "611430"
click at [347, 135] on div at bounding box center [353, 137] width 13 height 7
click at [310, 137] on input "Country" at bounding box center [309, 140] width 1 height 7
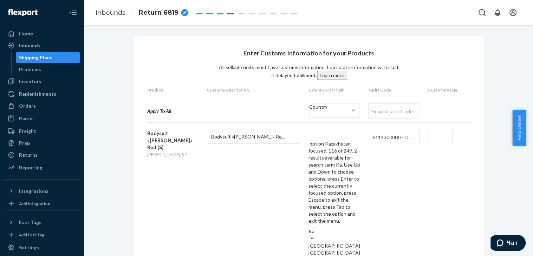
type input "Kaz"
click at [337, 250] on div "[GEOGRAPHIC_DATA]" at bounding box center [335, 253] width 52 height 7
click at [317, 235] on input "Kaz" at bounding box center [313, 238] width 9 height 7
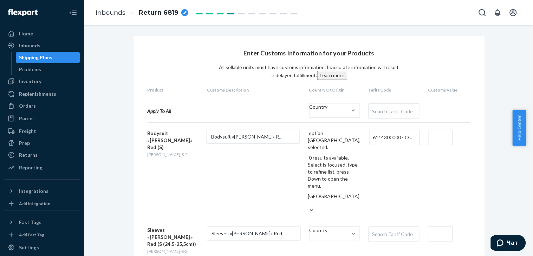
click at [387, 227] on div "Search Tariff Code" at bounding box center [394, 234] width 50 height 15
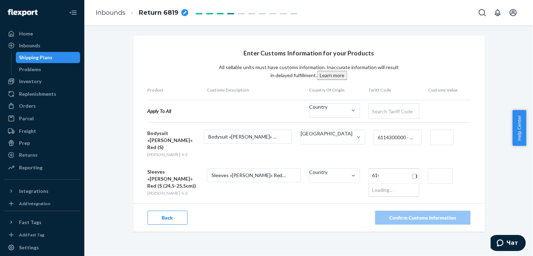
type input "610"
type input "610620"
click at [328, 169] on div "Country" at bounding box center [318, 176] width 18 height 14
click at [310, 176] on input "Country" at bounding box center [309, 179] width 1 height 7
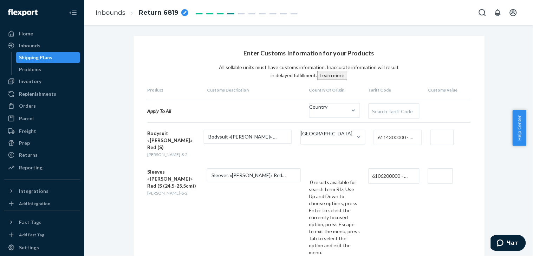
type input "R"
type input "Kaza"
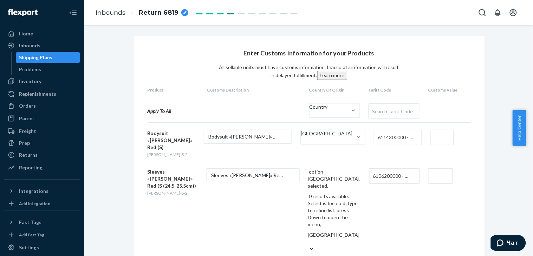
click at [445, 136] on input "text" at bounding box center [441, 137] width 23 height 15
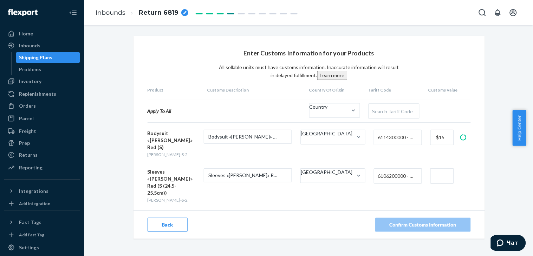
type input "$15"
click at [444, 169] on input "text" at bounding box center [441, 176] width 23 height 15
type input "$15"
click at [409, 222] on div "Confirm Customs Information" at bounding box center [422, 225] width 67 height 7
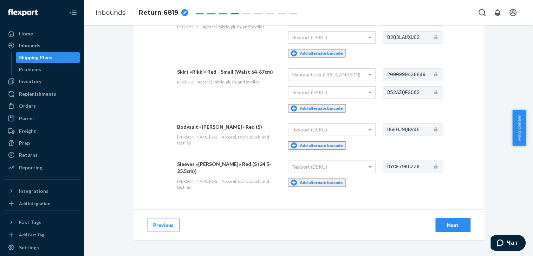
scroll to position [107, 0]
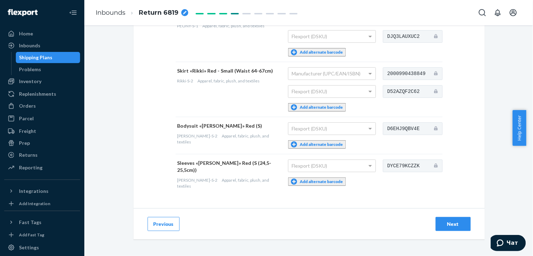
click at [460, 221] on div "Next" at bounding box center [452, 224] width 23 height 7
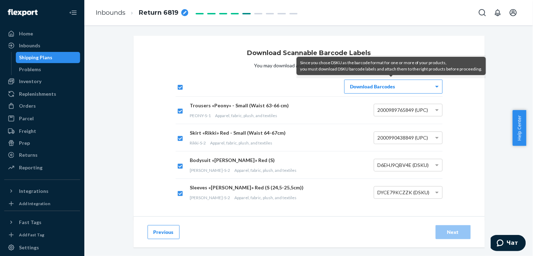
scroll to position [39, 0]
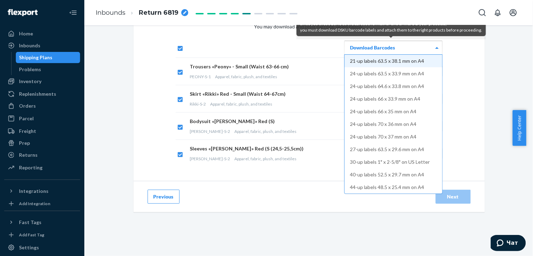
click at [367, 46] on div "Download Barcodes" at bounding box center [394, 47] width 98 height 13
click at [491, 88] on div "Download Scannable Barcode Labels You may download and print barcode labels bel…" at bounding box center [309, 137] width 438 height 281
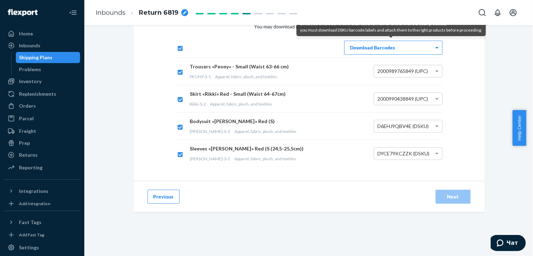
scroll to position [0, 0]
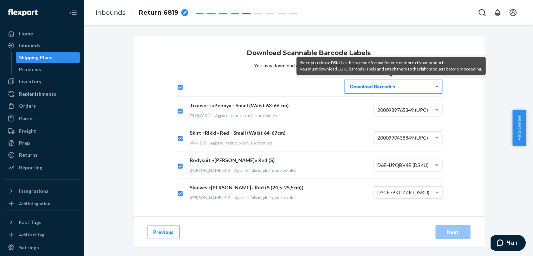
click at [159, 231] on button "Previous" at bounding box center [163, 232] width 32 height 14
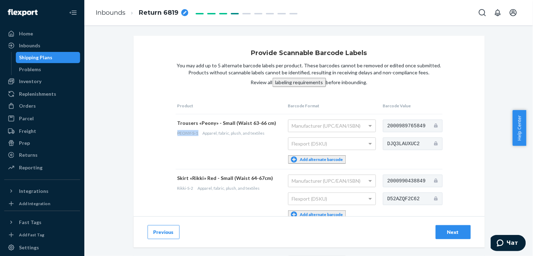
drag, startPoint x: 174, startPoint y: 130, endPoint x: 195, endPoint y: 134, distance: 21.5
click at [195, 134] on td "Trousers «Peony» - Small (Waist 63-66 cm) PEONY-S-1 Apparel, fabric, plush, and…" at bounding box center [231, 141] width 111 height 55
copy span "PEONY-S-1"
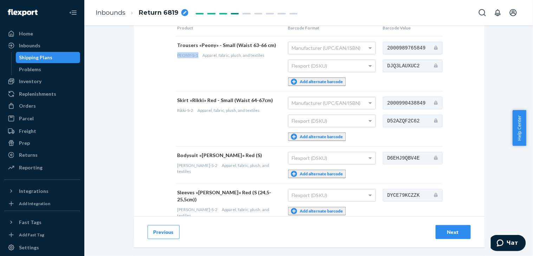
scroll to position [107, 0]
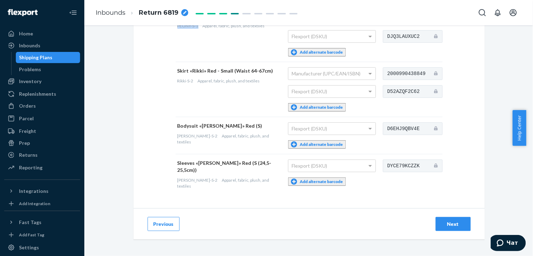
click at [445, 221] on div "Next" at bounding box center [452, 224] width 23 height 7
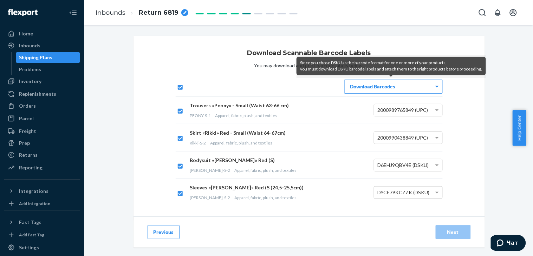
scroll to position [39, 0]
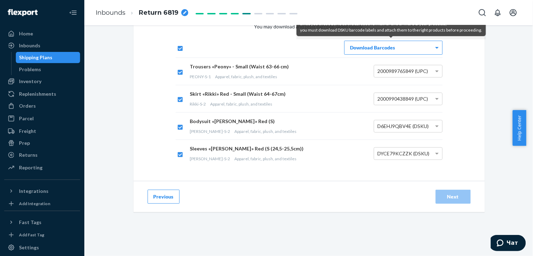
click at [176, 45] on input "checkbox" at bounding box center [179, 47] width 7 height 7
checkbox input "false"
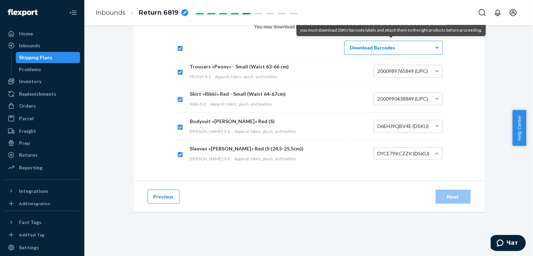
checkbox input "false"
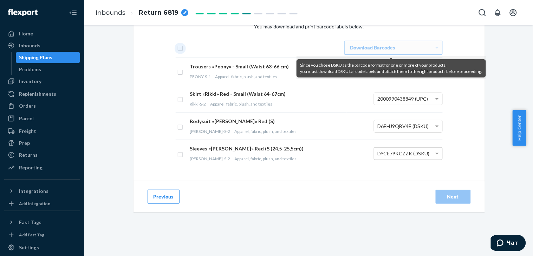
click at [176, 45] on input "checkbox" at bounding box center [179, 47] width 7 height 7
checkbox input "true"
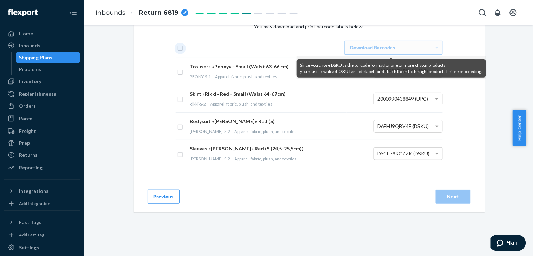
checkbox input "true"
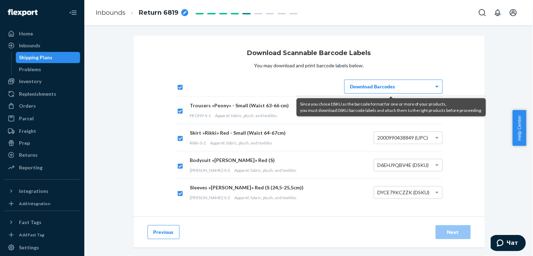
click at [486, 156] on div "Download Scannable Barcode Labels You may download and print barcode labels bel…" at bounding box center [309, 176] width 438 height 281
click at [435, 138] on span at bounding box center [437, 138] width 4 height 2
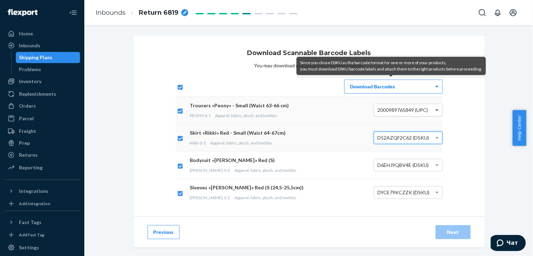
click at [433, 110] on span at bounding box center [437, 110] width 9 height 12
click at [161, 231] on button "Previous" at bounding box center [163, 232] width 32 height 14
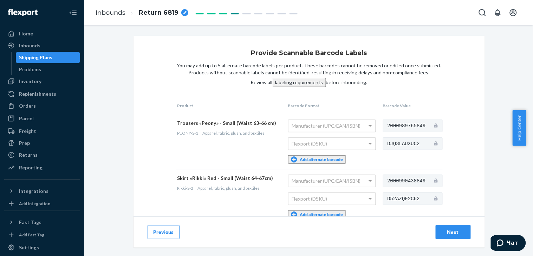
click at [367, 122] on span at bounding box center [371, 126] width 9 height 12
click at [349, 124] on div "Manufacturer (UPC/EAN/ISBN)" at bounding box center [331, 126] width 87 height 12
click at [355, 143] on div "Flexport (DSKU)" at bounding box center [331, 144] width 87 height 12
click at [161, 236] on button "Previous" at bounding box center [163, 232] width 32 height 14
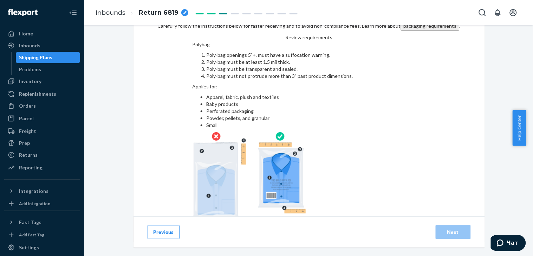
scroll to position [47, 0]
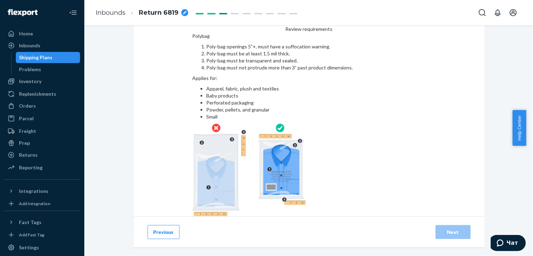
click at [157, 225] on button "Previous" at bounding box center [163, 232] width 32 height 14
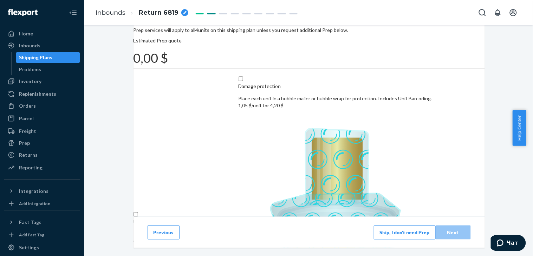
scroll to position [117, 0]
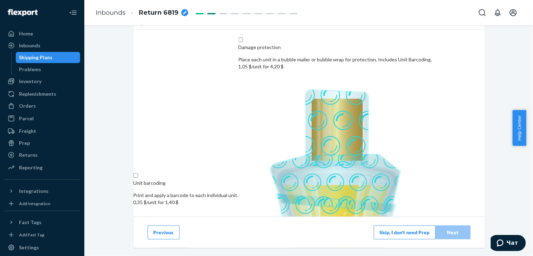
click at [159, 229] on button "Previous" at bounding box center [163, 232] width 32 height 14
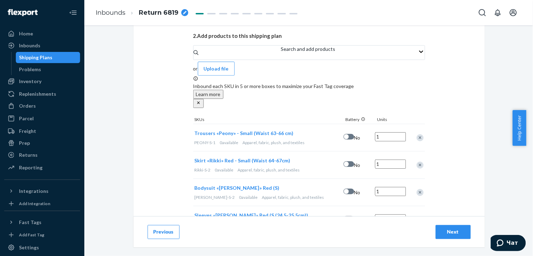
scroll to position [175, 0]
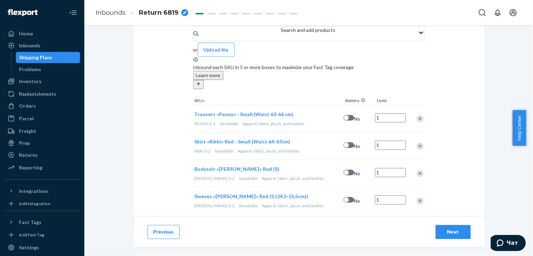
click at [451, 230] on div "Next" at bounding box center [452, 232] width 23 height 7
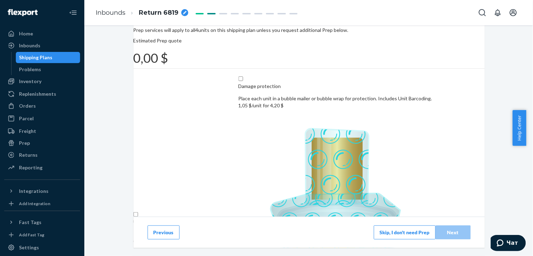
scroll to position [117, 0]
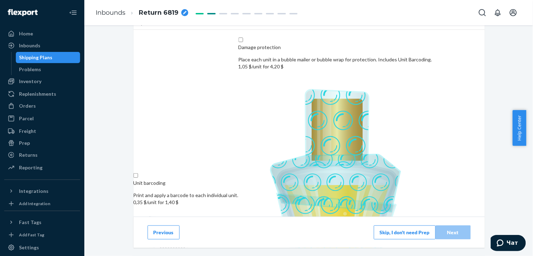
click at [406, 230] on button "Skip, I don't need Prep" at bounding box center [405, 232] width 62 height 14
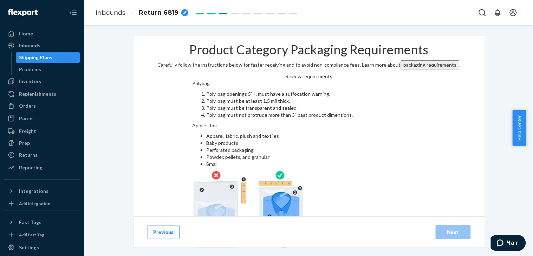
scroll to position [47, 0]
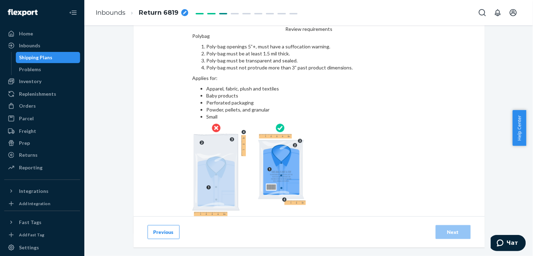
click at [192, 217] on input "checkbox" at bounding box center [309, 225] width 234 height 17
checkbox input "true"
click at [460, 229] on div "Next" at bounding box center [452, 232] width 23 height 7
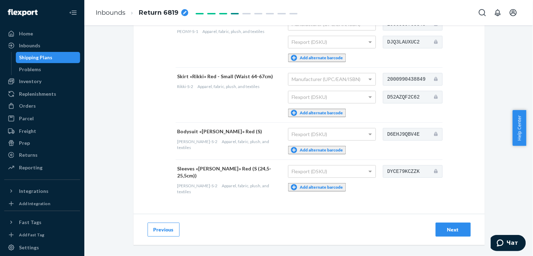
scroll to position [107, 0]
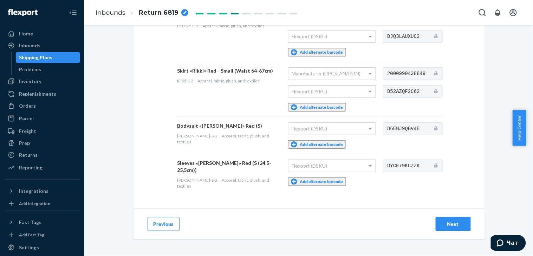
click at [452, 221] on div "Next" at bounding box center [452, 224] width 23 height 7
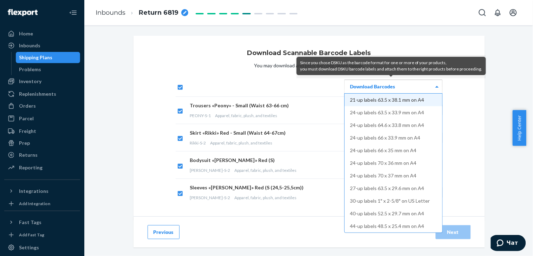
click at [435, 84] on span at bounding box center [437, 86] width 9 height 13
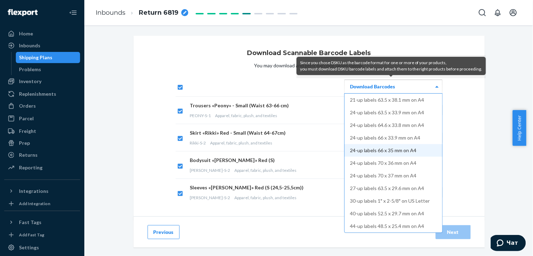
click at [473, 178] on div "Download Scannable Barcode Labels You may download and print barcode labels bel…" at bounding box center [308, 128] width 351 height 184
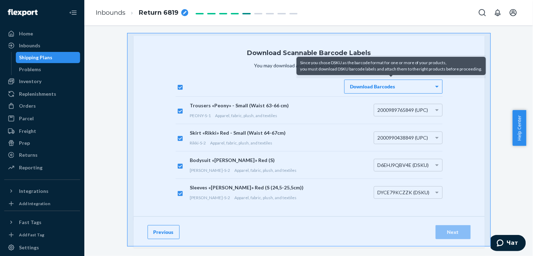
drag, startPoint x: 184, startPoint y: 40, endPoint x: 491, endPoint y: 247, distance: 369.6
click at [491, 247] on div at bounding box center [266, 128] width 533 height 256
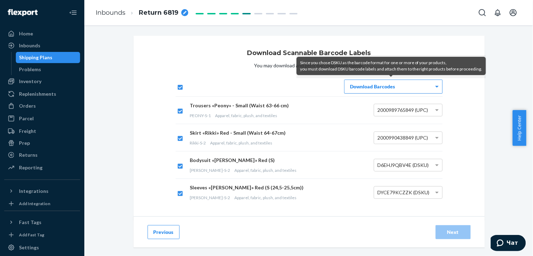
click at [425, 85] on div "Download Barcodes" at bounding box center [394, 86] width 98 height 13
click at [433, 84] on span at bounding box center [437, 86] width 9 height 13
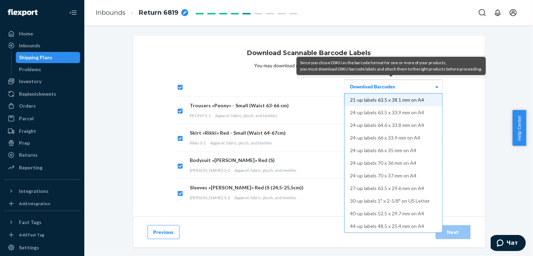
click at [433, 85] on span at bounding box center [437, 86] width 9 height 13
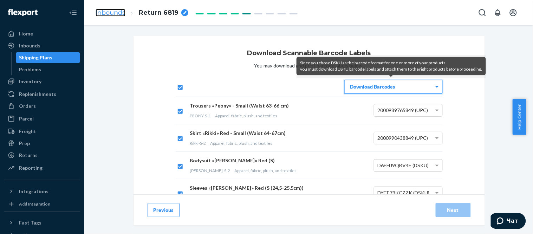
click at [107, 12] on link "Inbounds" at bounding box center [111, 13] width 30 height 8
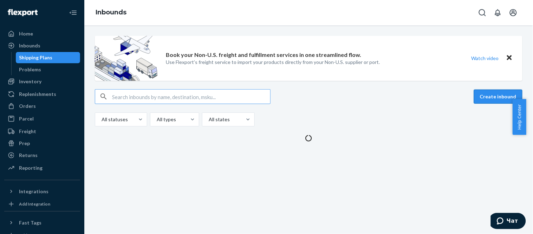
click at [483, 93] on button "Create inbound" at bounding box center [498, 97] width 48 height 14
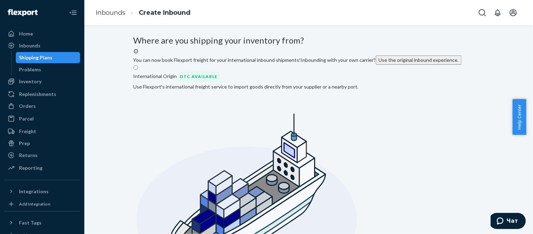
radio input "true"
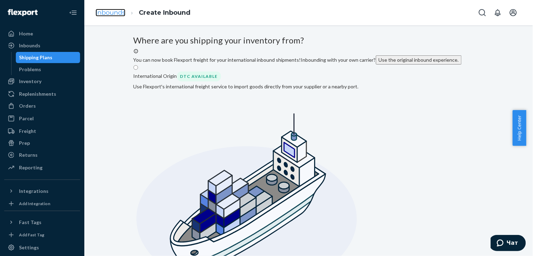
click at [111, 10] on link "Inbounds" at bounding box center [111, 13] width 30 height 8
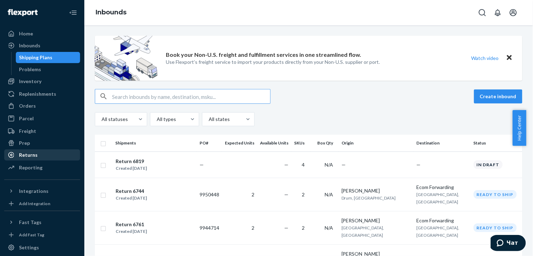
click at [26, 151] on div "Returns" at bounding box center [42, 155] width 74 height 10
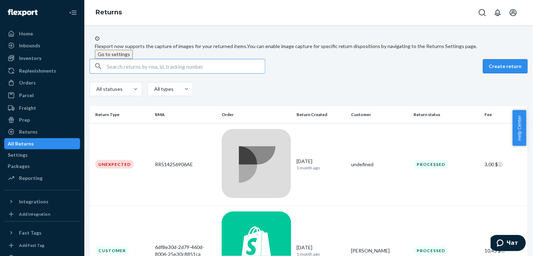
click at [485, 73] on button "Create return" at bounding box center [505, 66] width 45 height 14
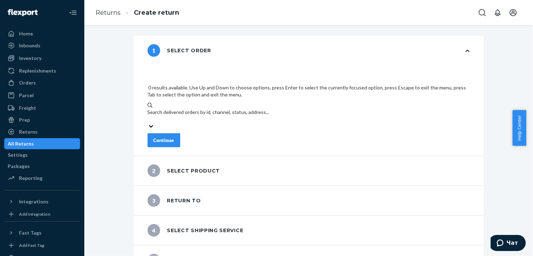
click at [179, 109] on div "Search delivered orders by id, channel, status, address..." at bounding box center [308, 112] width 322 height 7
click at [148, 116] on input "0 results available. Use Up and Down to choose options, press Enter to select t…" at bounding box center [147, 119] width 1 height 7
type input "6823"
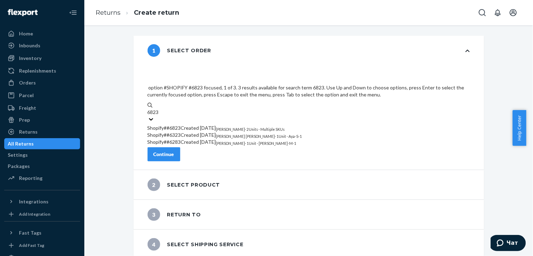
click at [176, 125] on span "Shopify # #6823" at bounding box center [163, 128] width 33 height 6
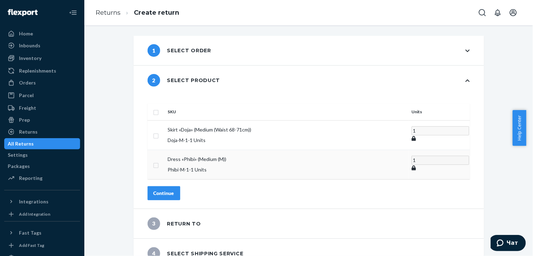
click at [159, 161] on input "checkbox" at bounding box center [156, 164] width 6 height 7
checkbox input "true"
click at [174, 190] on div "Continue" at bounding box center [163, 193] width 21 height 7
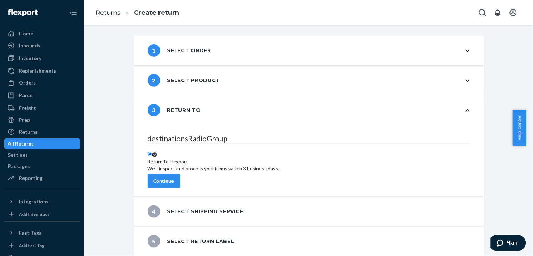
click at [174, 178] on div "Continue" at bounding box center [163, 181] width 21 height 7
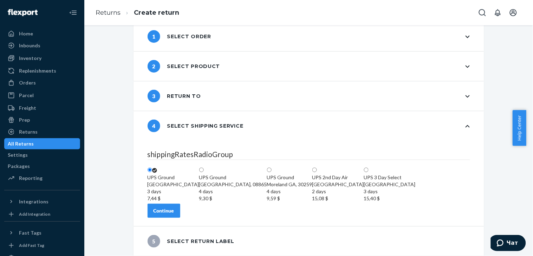
scroll to position [55, 0]
click at [173, 209] on div "Continue" at bounding box center [163, 211] width 21 height 7
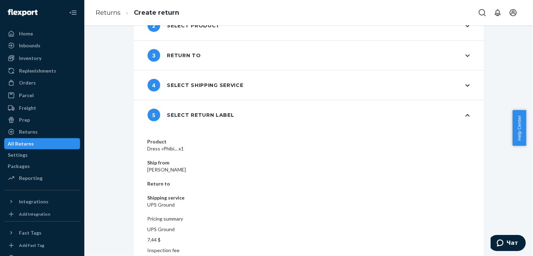
scroll to position [60, 0]
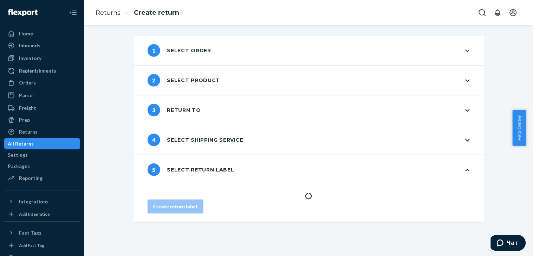
scroll to position [0, 0]
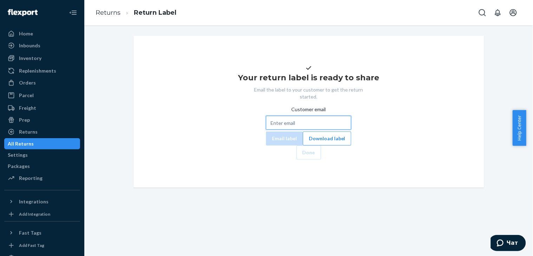
click at [274, 130] on input "Customer email" at bounding box center [308, 123] width 85 height 14
paste input "[EMAIL_ADDRESS][DOMAIN_NAME]"
type input "[EMAIL_ADDRESS][DOMAIN_NAME]"
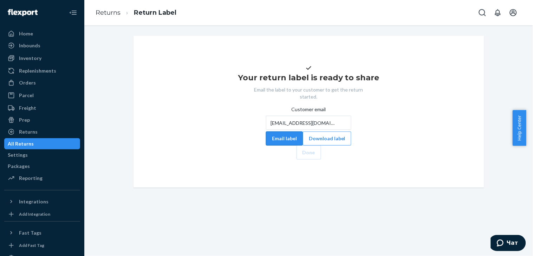
click at [266, 146] on button "Email label" at bounding box center [284, 139] width 37 height 14
click at [303, 146] on button "Download label" at bounding box center [327, 139] width 48 height 14
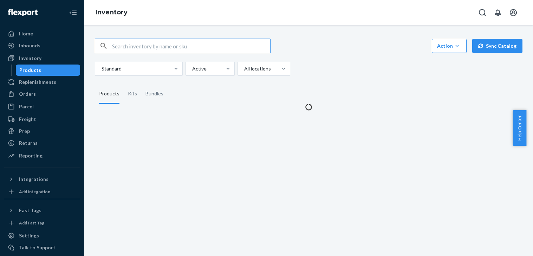
click at [184, 48] on input "text" at bounding box center [191, 46] width 158 height 14
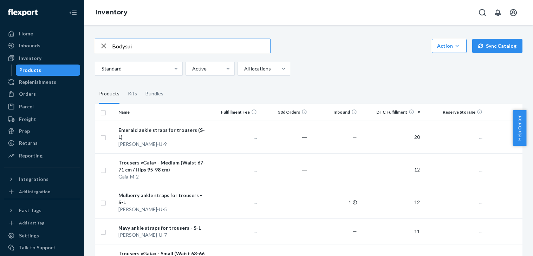
type input "Bodysuit"
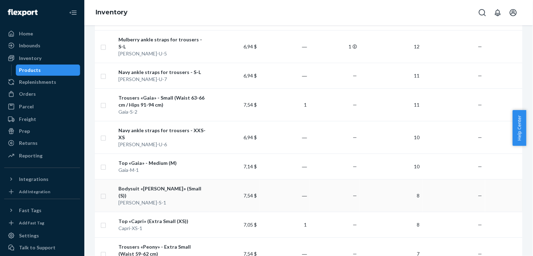
click at [126, 185] on div "Bodysuit «[PERSON_NAME]» (Small (S))" at bounding box center [162, 192] width 88 height 14
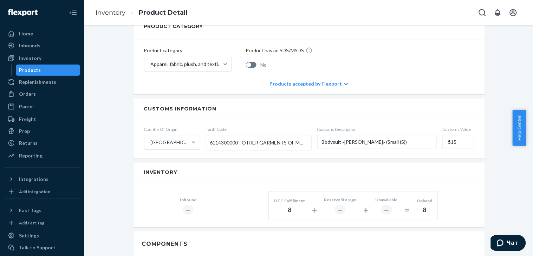
scroll to position [351, 0]
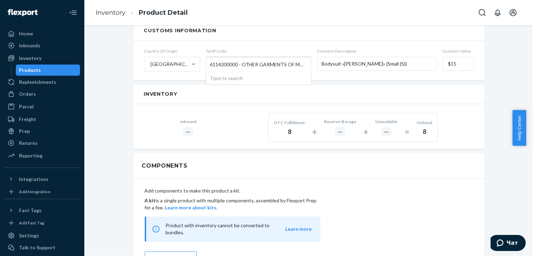
drag, startPoint x: 206, startPoint y: 58, endPoint x: 252, endPoint y: 57, distance: 46.0
click at [252, 57] on div "6114300000 - OTHER GARMENTS OF MANMADE FIBERS, KNITTED OR CROCHETED" at bounding box center [258, 64] width 105 height 15
click at [211, 58] on input "Tariff Code 6114300000 - OTHER GARMENTS OF MANMADE FIBERS, KNITTED OR CROCHETED…" at bounding box center [211, 64] width 2 height 13
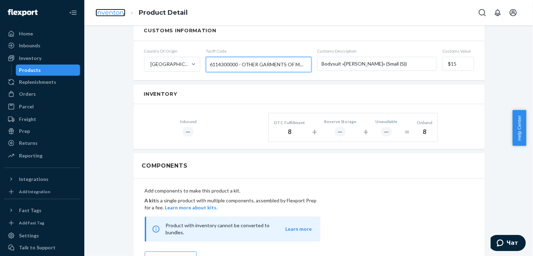
click at [101, 13] on link "Inventory" at bounding box center [111, 13] width 30 height 8
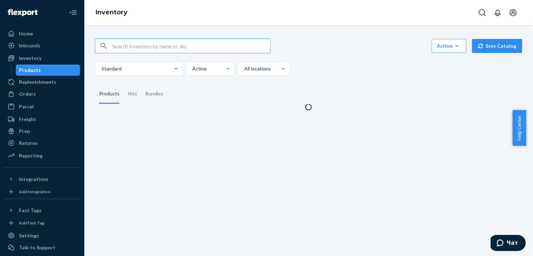
click at [189, 47] on input "text" at bounding box center [191, 46] width 158 height 14
type input "Sleeves"
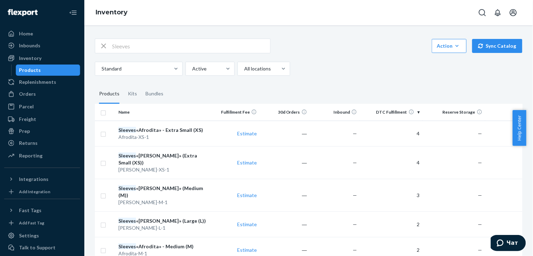
click at [127, 132] on em "Sleeves" at bounding box center [127, 130] width 18 height 6
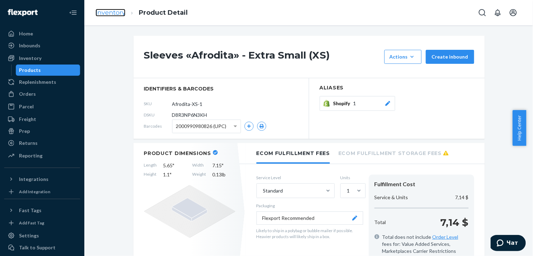
click at [103, 12] on link "Inventory" at bounding box center [111, 13] width 30 height 8
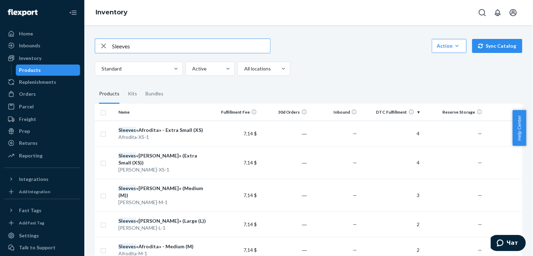
drag, startPoint x: 141, startPoint y: 44, endPoint x: 112, endPoint y: 45, distance: 29.5
click at [112, 45] on div "Sleeves" at bounding box center [182, 46] width 175 height 14
type input "bodysuit"
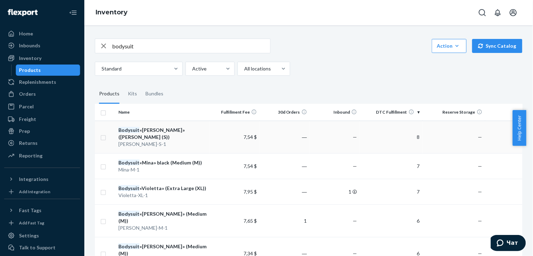
click at [133, 141] on div "Amelia-S-1" at bounding box center [162, 144] width 88 height 7
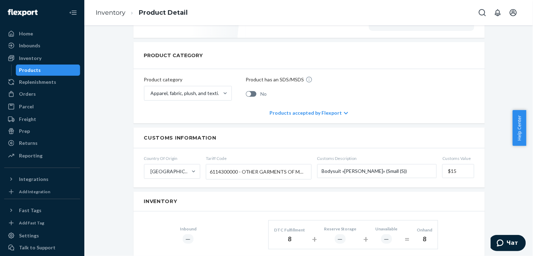
scroll to position [312, 0]
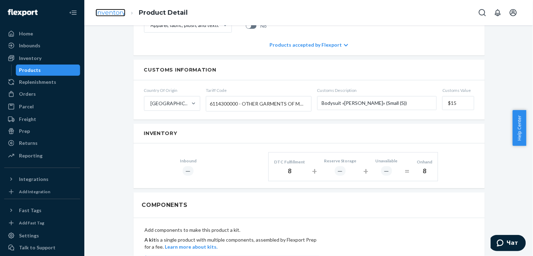
click at [100, 12] on link "Inventory" at bounding box center [111, 13] width 30 height 8
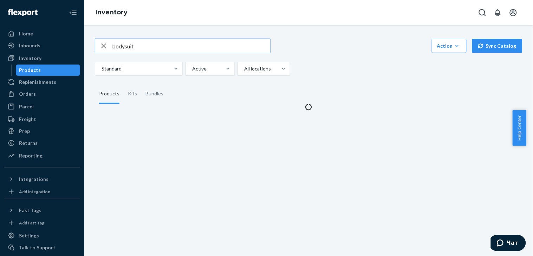
click at [111, 49] on div "bodysuit" at bounding box center [182, 46] width 175 height 14
type input "PEONY-S-1"
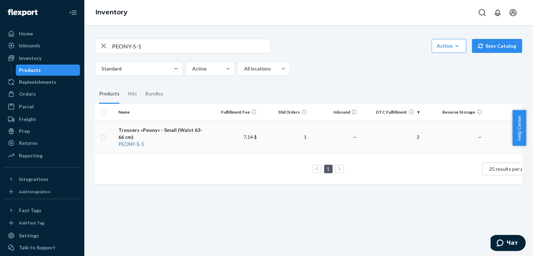
click at [126, 131] on div "Trousers «Peony» - Small (Waist 63-66 cm)" at bounding box center [162, 134] width 88 height 14
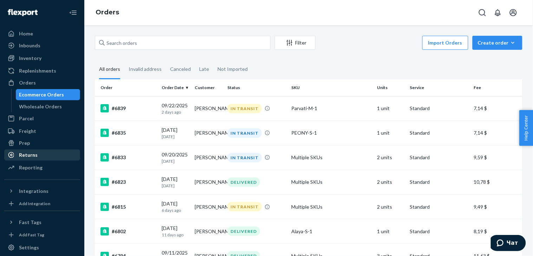
click at [29, 150] on div "Returns" at bounding box center [42, 155] width 74 height 10
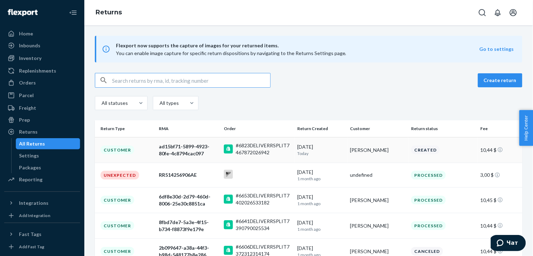
click at [117, 150] on div "Customer" at bounding box center [117, 150] width 34 height 9
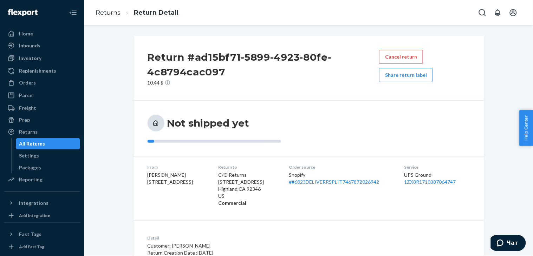
scroll to position [76, 0]
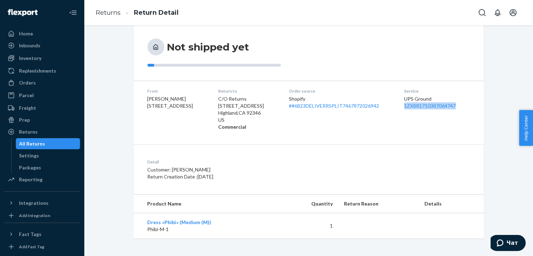
drag, startPoint x: 403, startPoint y: 107, endPoint x: 458, endPoint y: 107, distance: 54.4
click at [458, 107] on dl "From Nicole Bassen 24619 234th Way SE Maple Valley, WA 98038-8362 Return to C/O…" at bounding box center [308, 109] width 350 height 57
copy link "1ZX8R1710387064747"
